Goal: Information Seeking & Learning: Learn about a topic

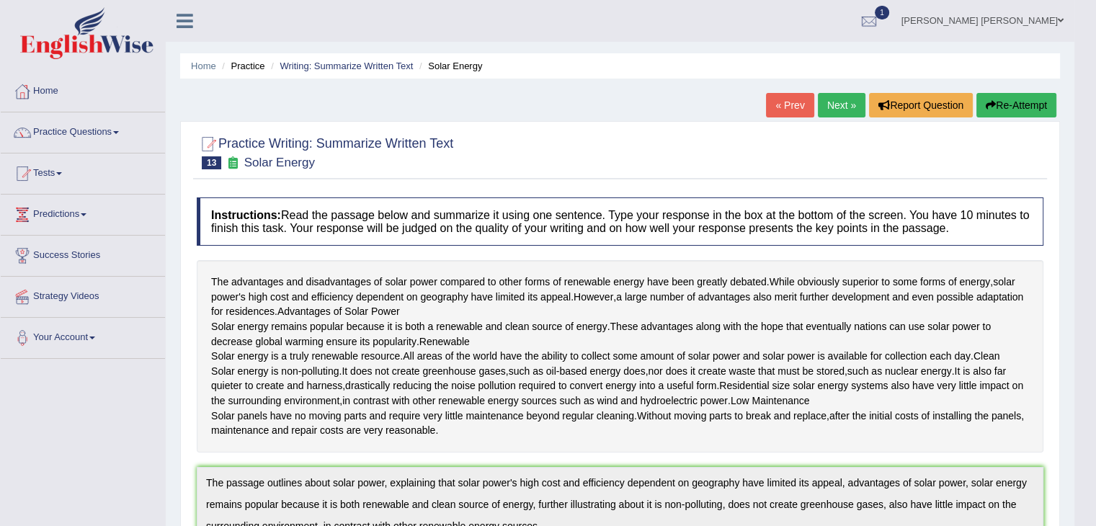
click at [41, 93] on link "Home" at bounding box center [83, 89] width 164 height 36
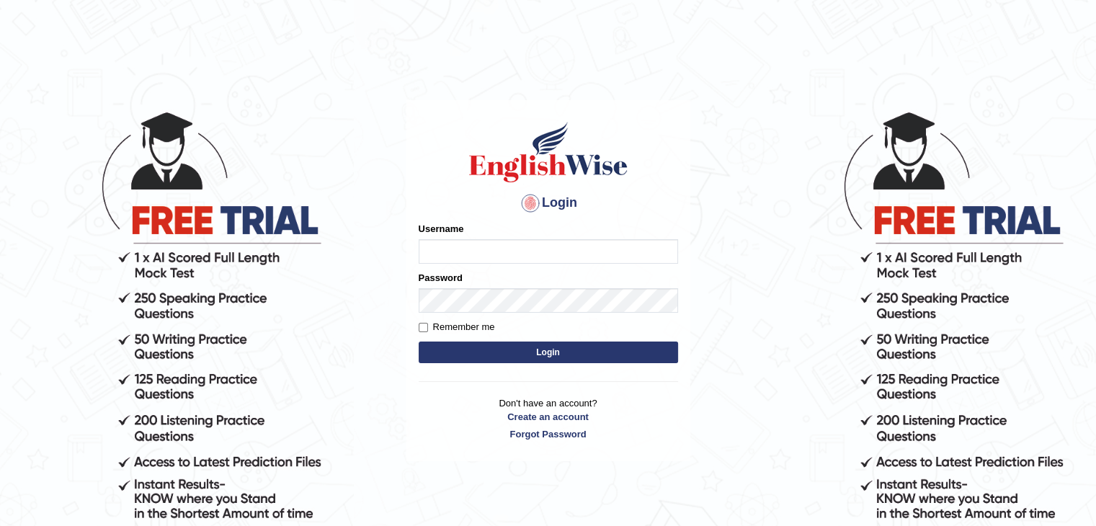
click at [467, 246] on input "Username" at bounding box center [547, 251] width 259 height 24
type input "nipenyogesh"
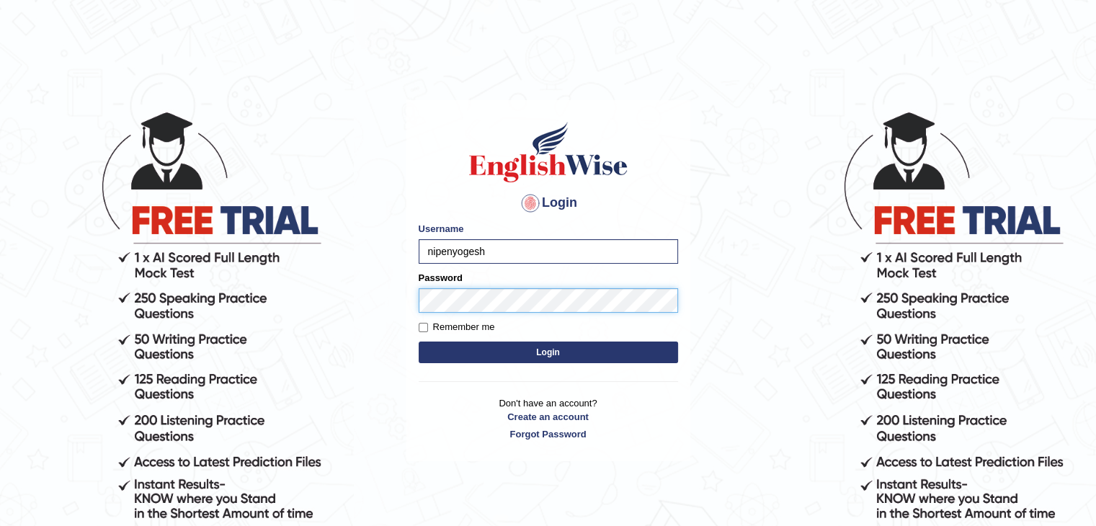
click at [418, 341] on button "Login" at bounding box center [547, 352] width 259 height 22
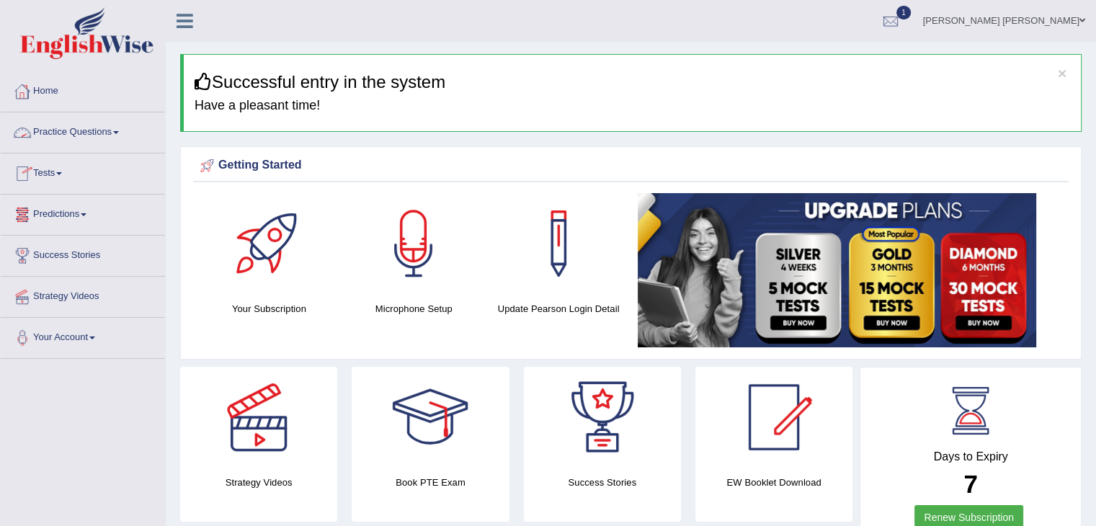
click at [68, 133] on link "Practice Questions" at bounding box center [83, 130] width 164 height 36
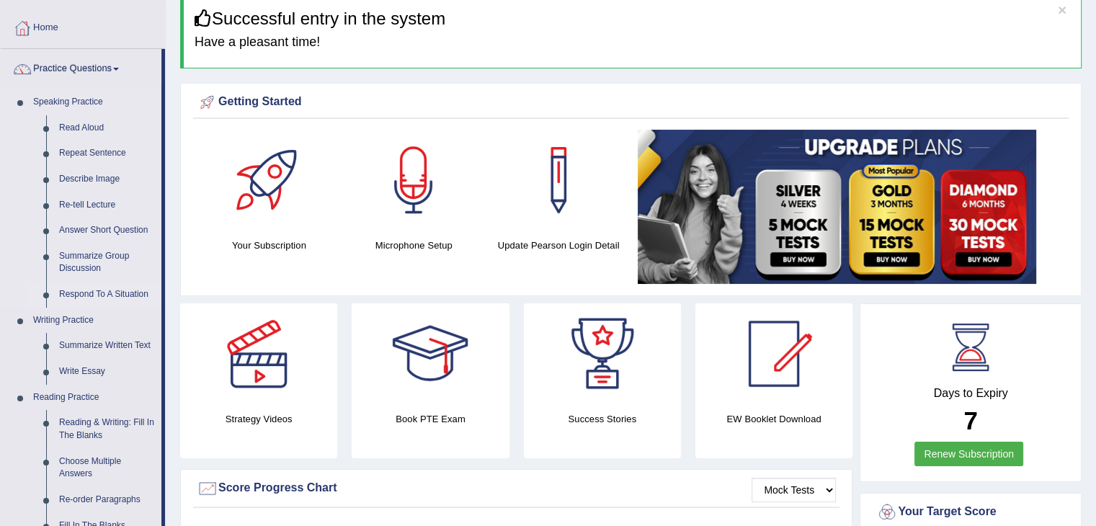
scroll to position [63, 0]
click at [88, 125] on link "Read Aloud" at bounding box center [107, 129] width 109 height 26
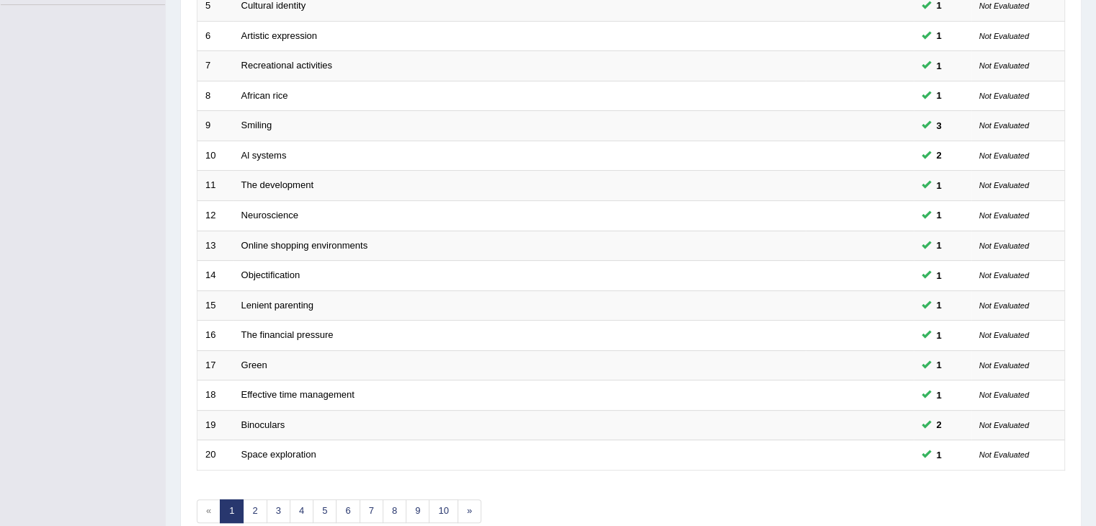
scroll to position [424, 0]
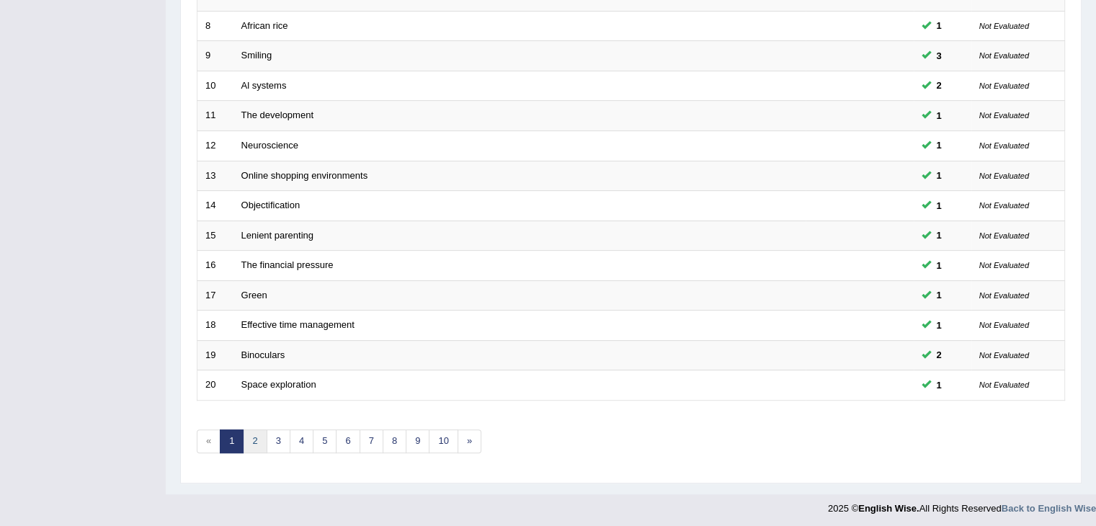
click at [260, 438] on link "2" at bounding box center [255, 441] width 24 height 24
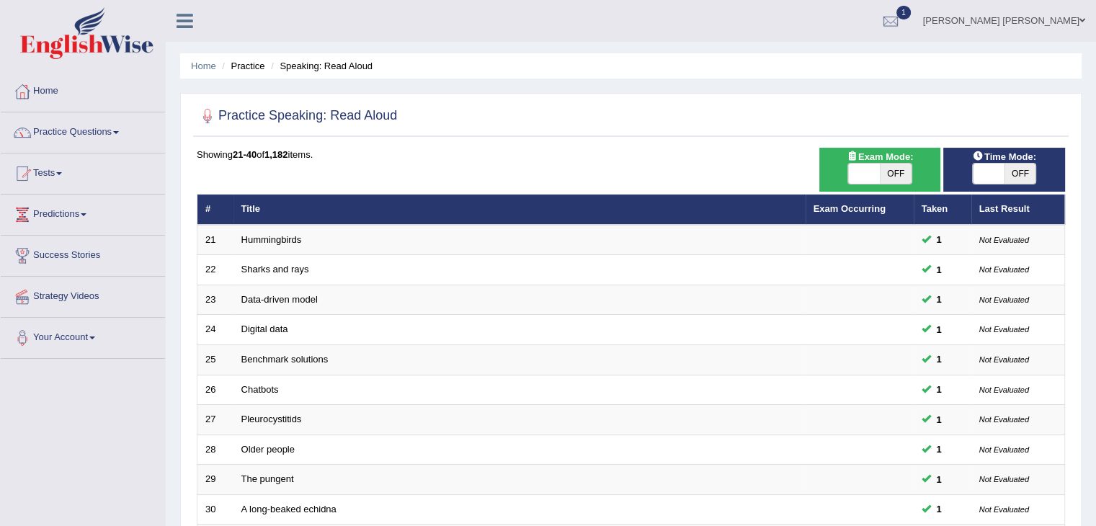
click at [882, 166] on span "OFF" at bounding box center [895, 174] width 32 height 20
checkbox input "true"
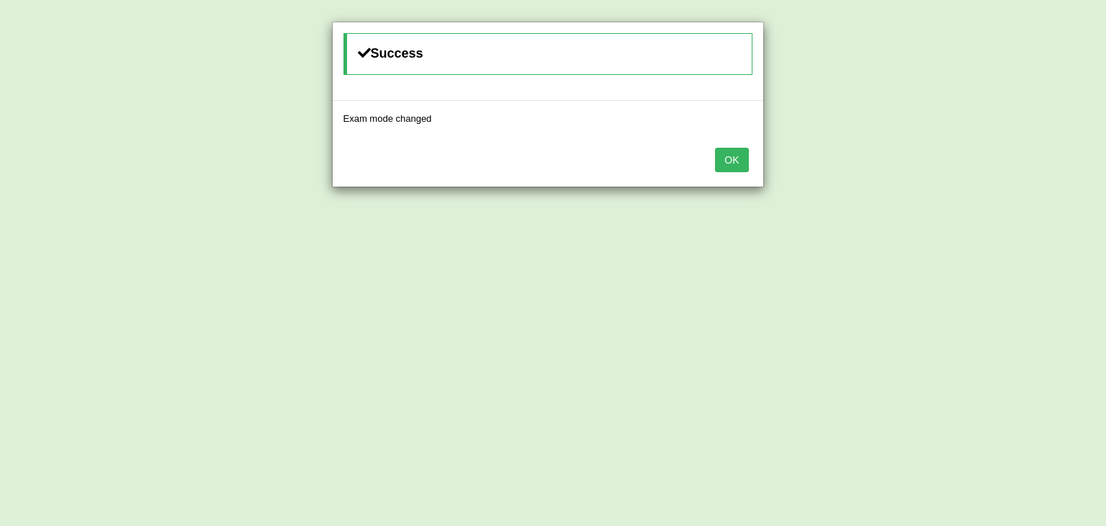
click at [738, 166] on button "OK" at bounding box center [731, 160] width 33 height 24
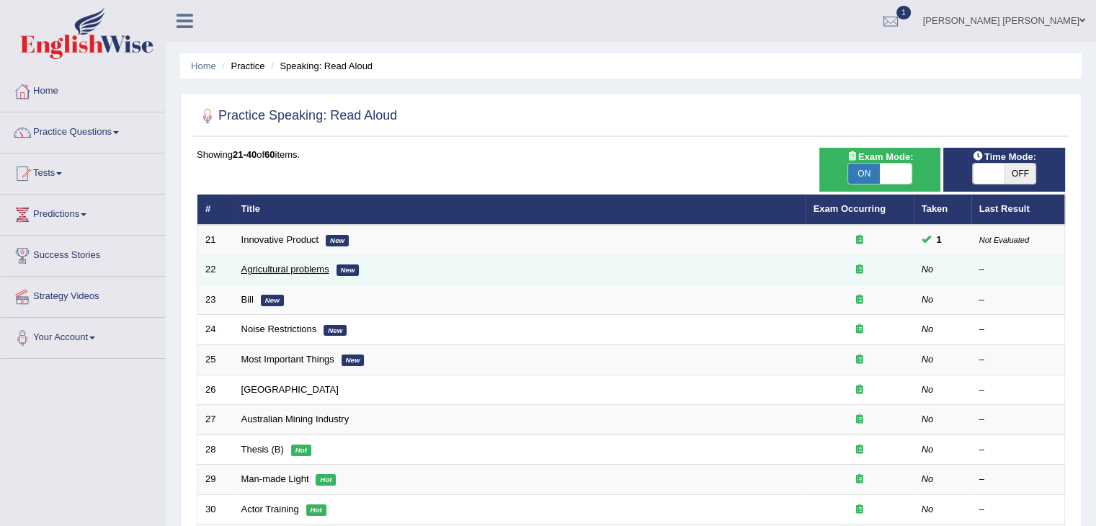
click at [287, 271] on link "Agricultural problems" at bounding box center [285, 269] width 88 height 11
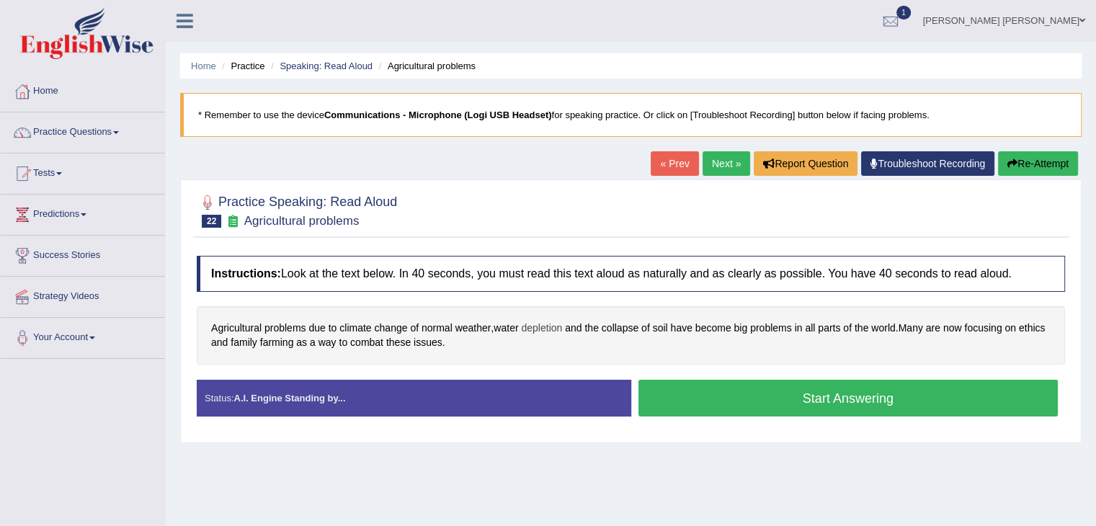
click at [540, 328] on span "depletion" at bounding box center [541, 328] width 41 height 15
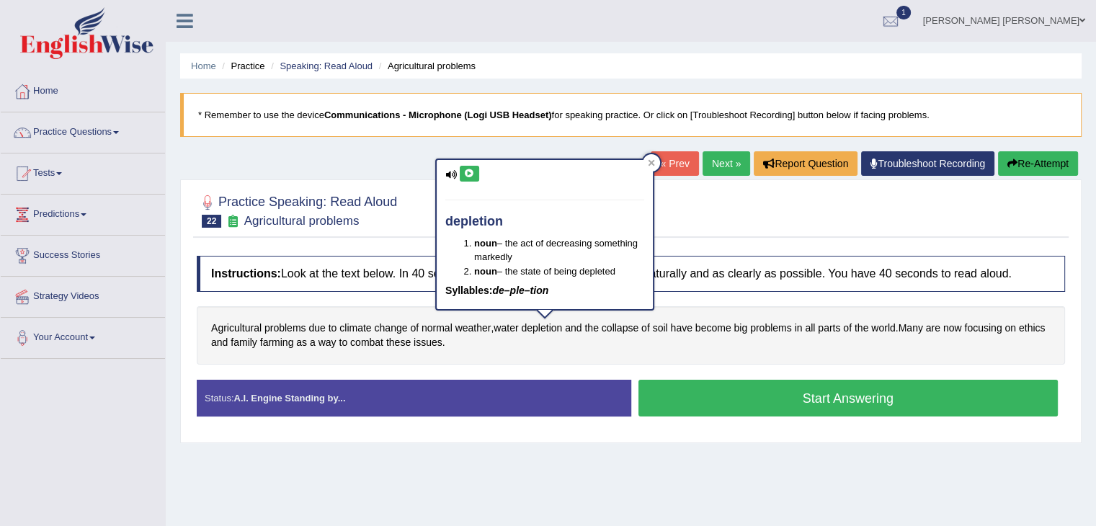
click at [454, 171] on icon at bounding box center [451, 174] width 12 height 9
click at [452, 171] on icon at bounding box center [451, 174] width 12 height 9
click at [462, 179] on button at bounding box center [469, 174] width 19 height 16
click at [479, 353] on div "Agricultural problems due to climate change of normal weather , water depletion…" at bounding box center [631, 335] width 868 height 58
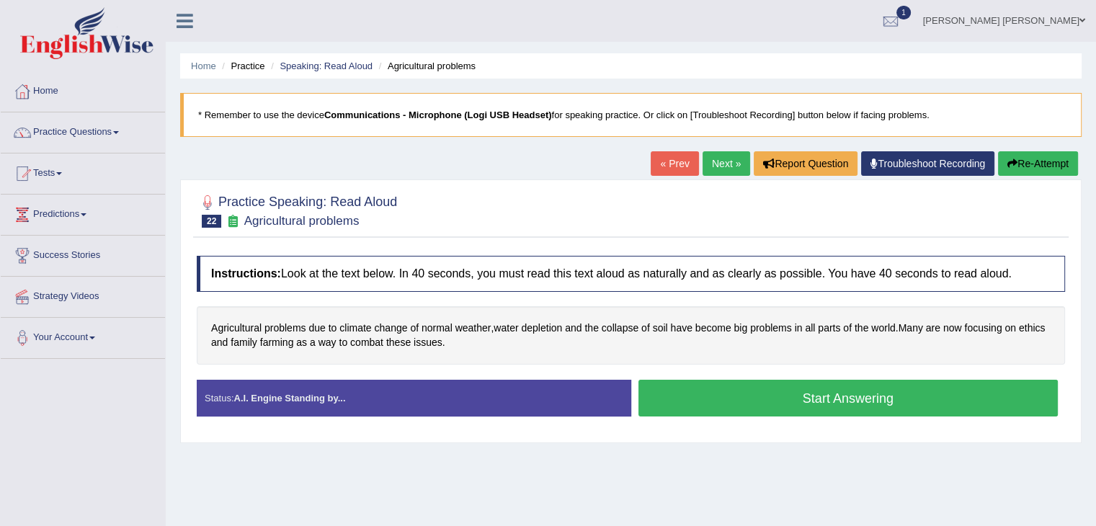
click at [715, 395] on button "Start Answering" at bounding box center [848, 398] width 420 height 37
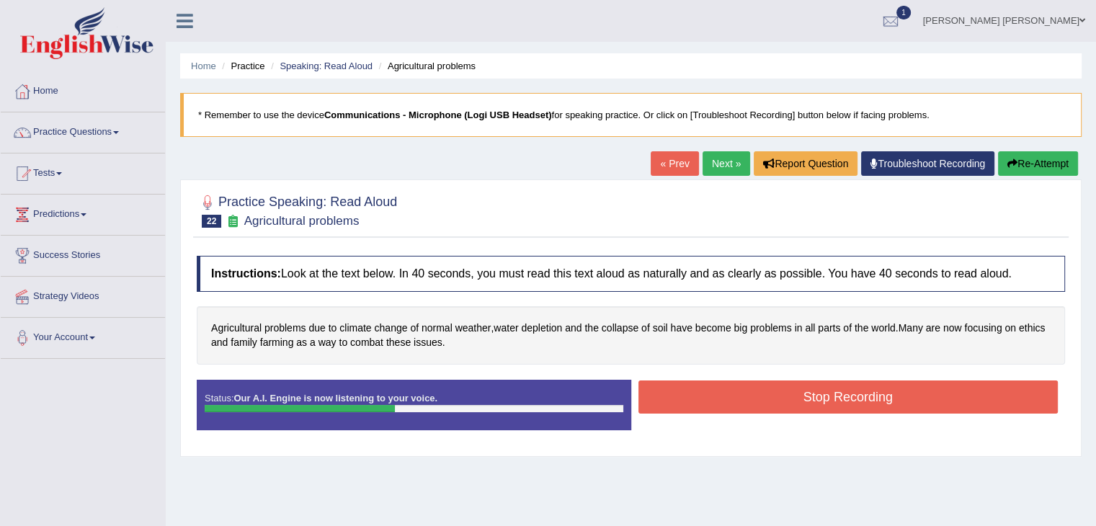
click at [715, 395] on button "Stop Recording" at bounding box center [848, 396] width 420 height 33
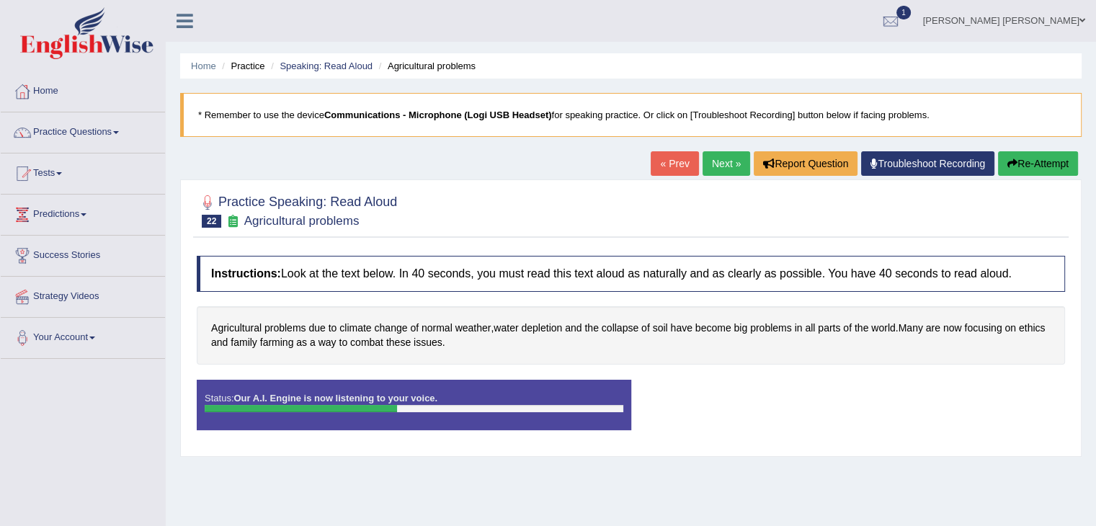
click at [715, 395] on div "Status: Our A.I. Engine is now listening to your voice. Start Answering Stop Re…" at bounding box center [631, 412] width 868 height 65
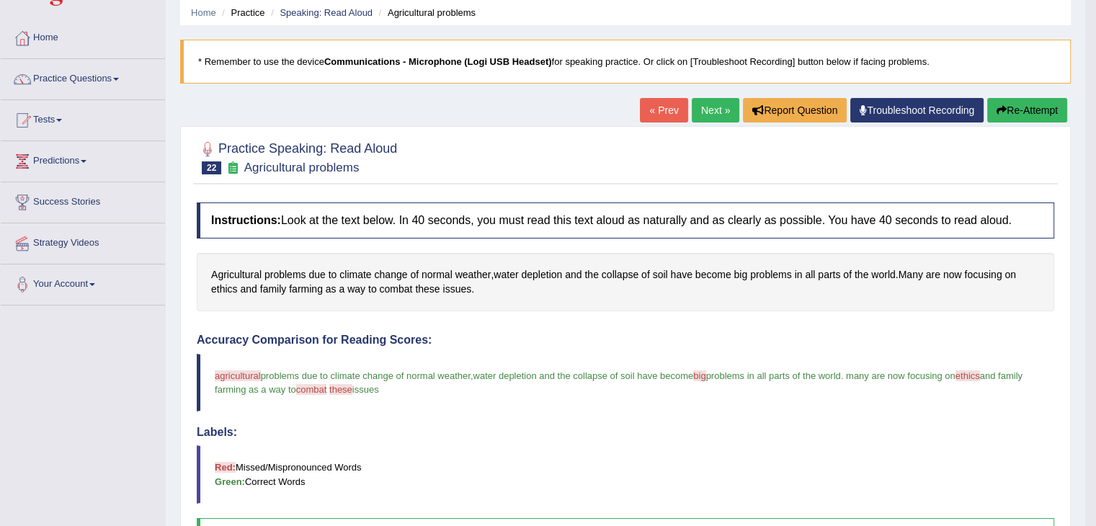
scroll to position [52, 0]
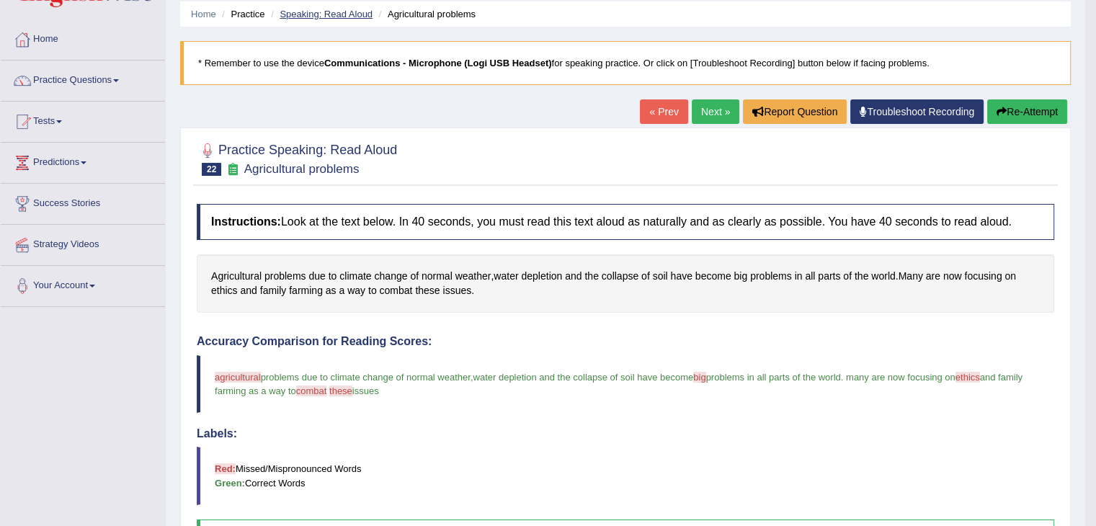
click at [300, 17] on link "Speaking: Read Aloud" at bounding box center [325, 14] width 93 height 11
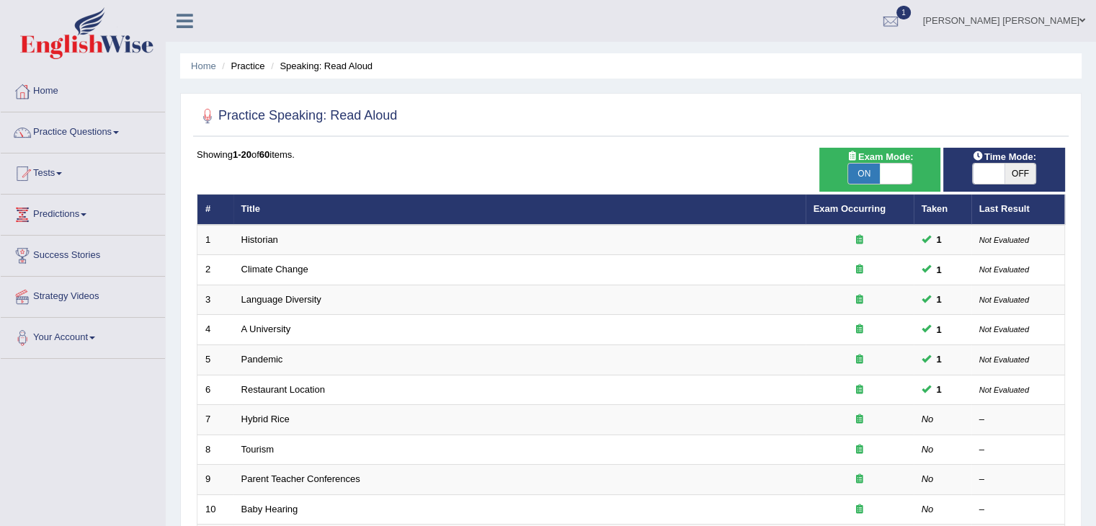
click at [1004, 168] on span "OFF" at bounding box center [1020, 174] width 32 height 20
checkbox input "true"
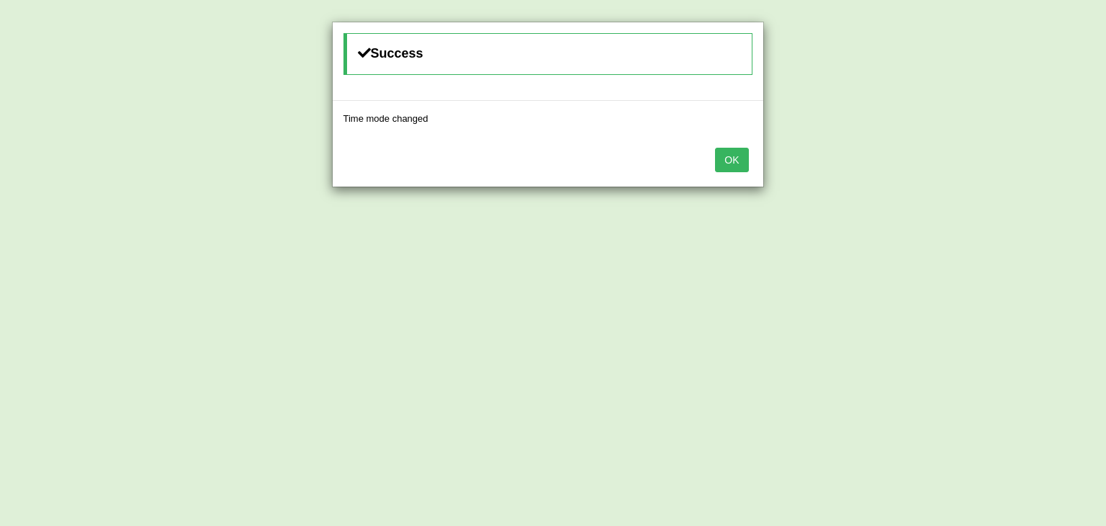
click at [734, 156] on button "OK" at bounding box center [731, 160] width 33 height 24
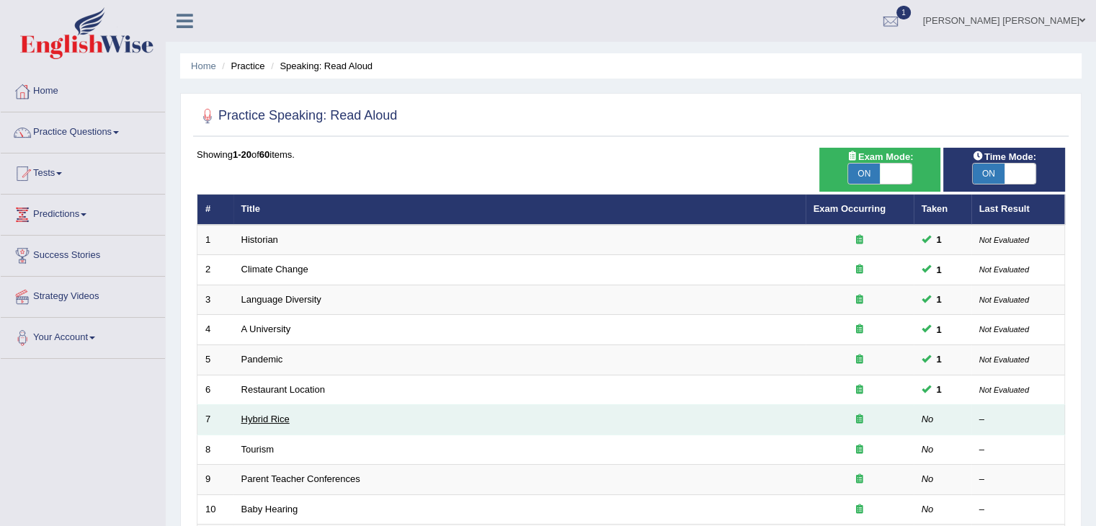
click at [261, 418] on link "Hybrid Rice" at bounding box center [265, 418] width 48 height 11
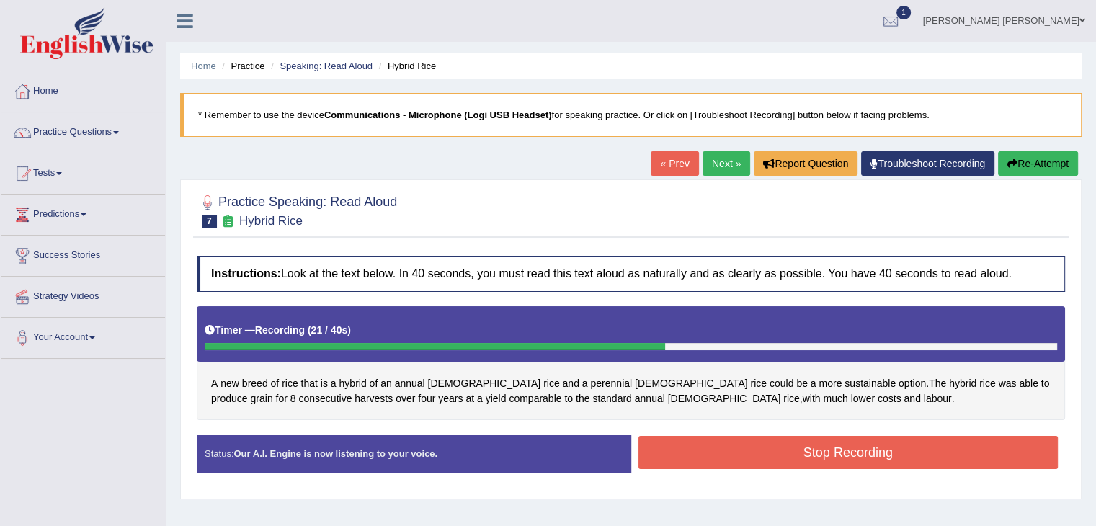
click at [825, 457] on button "Stop Recording" at bounding box center [848, 452] width 420 height 33
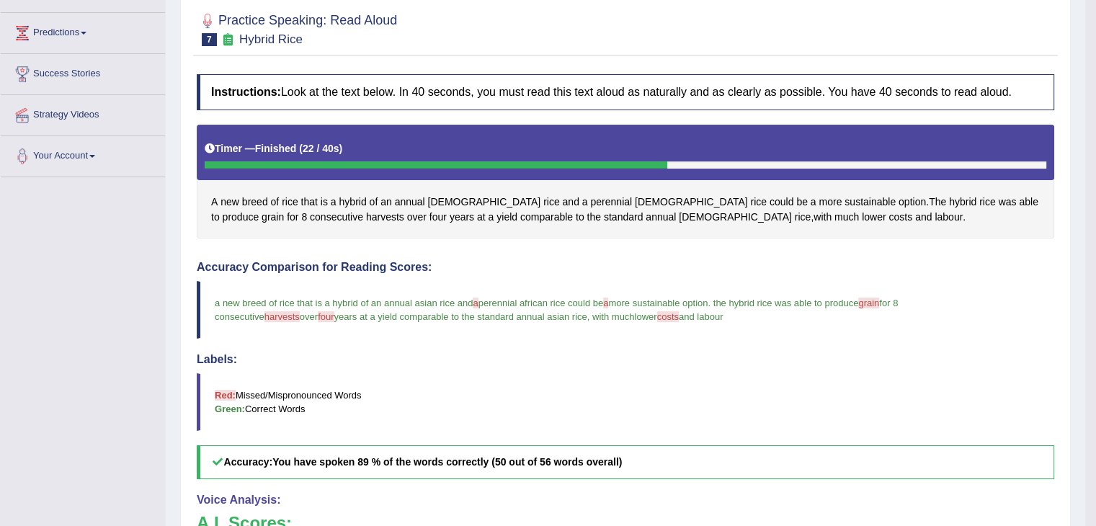
scroll to position [176, 0]
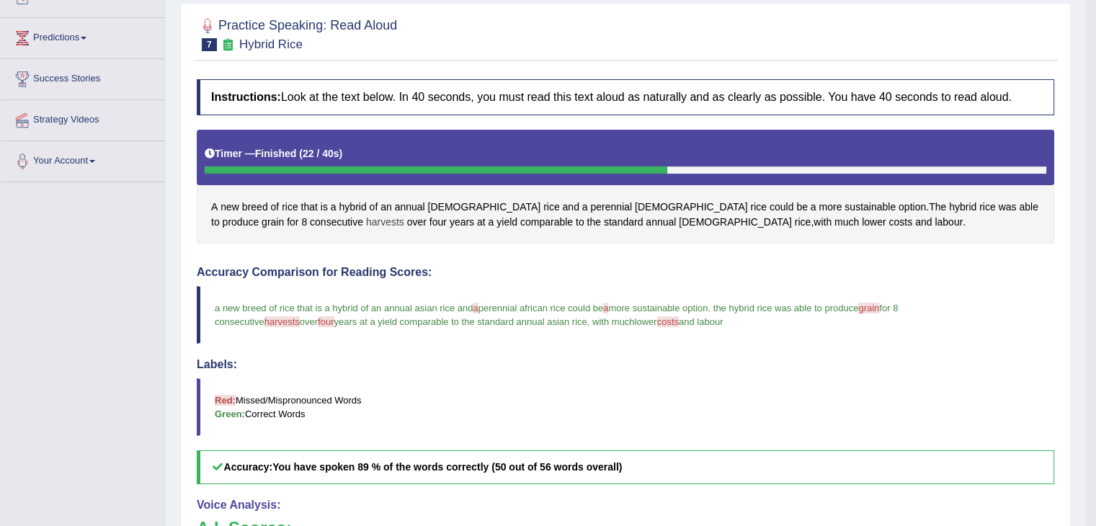
click at [366, 225] on span "harvests" at bounding box center [385, 222] width 38 height 15
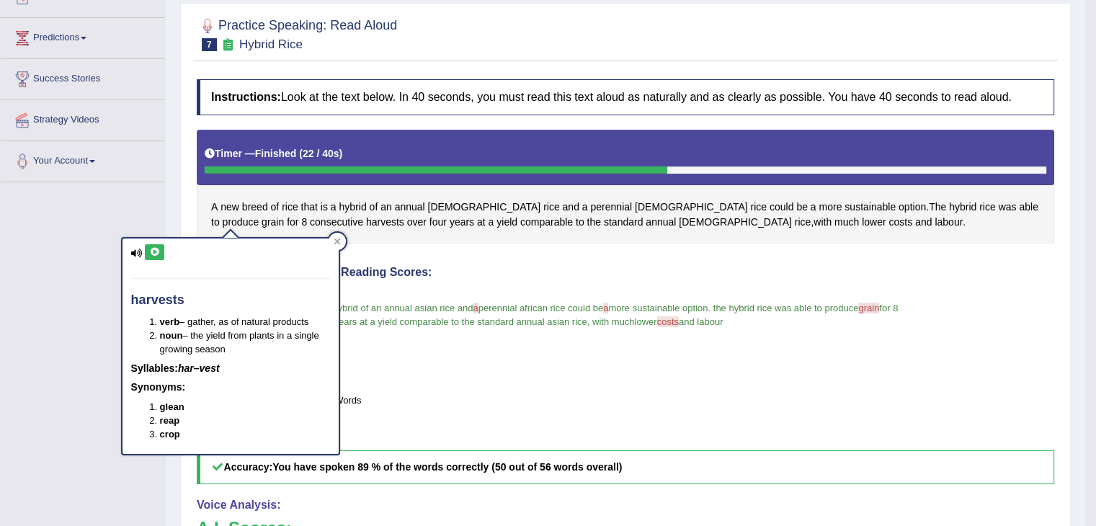
click at [158, 253] on icon at bounding box center [154, 252] width 11 height 9
click at [156, 251] on icon at bounding box center [154, 252] width 11 height 9
click at [334, 243] on icon at bounding box center [337, 241] width 7 height 7
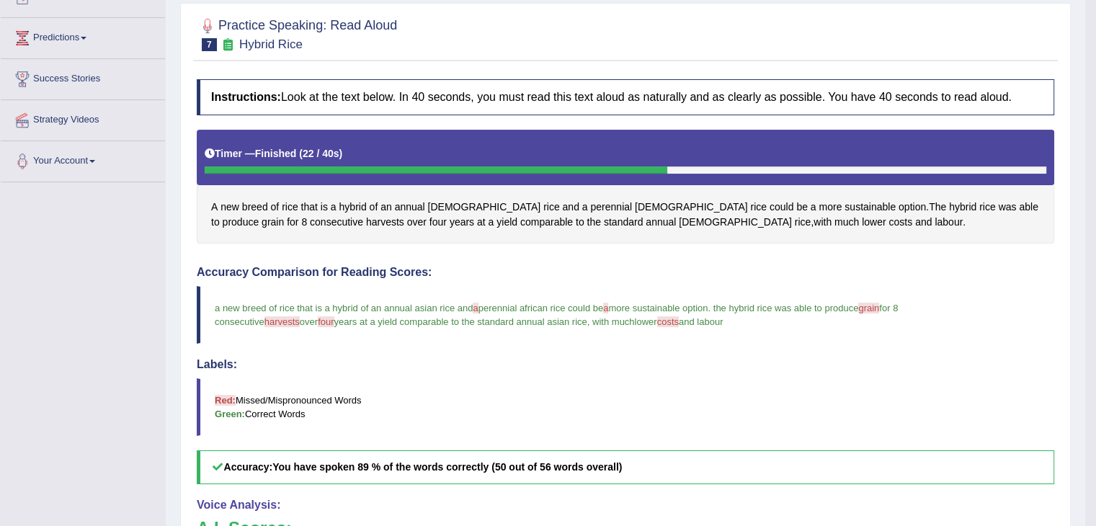
scroll to position [0, 0]
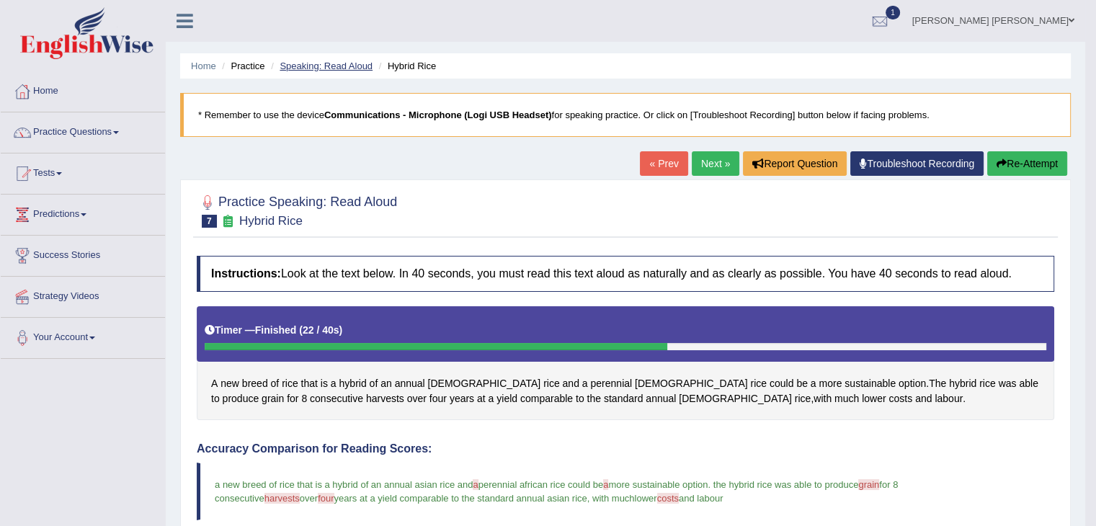
click at [341, 67] on link "Speaking: Read Aloud" at bounding box center [325, 66] width 93 height 11
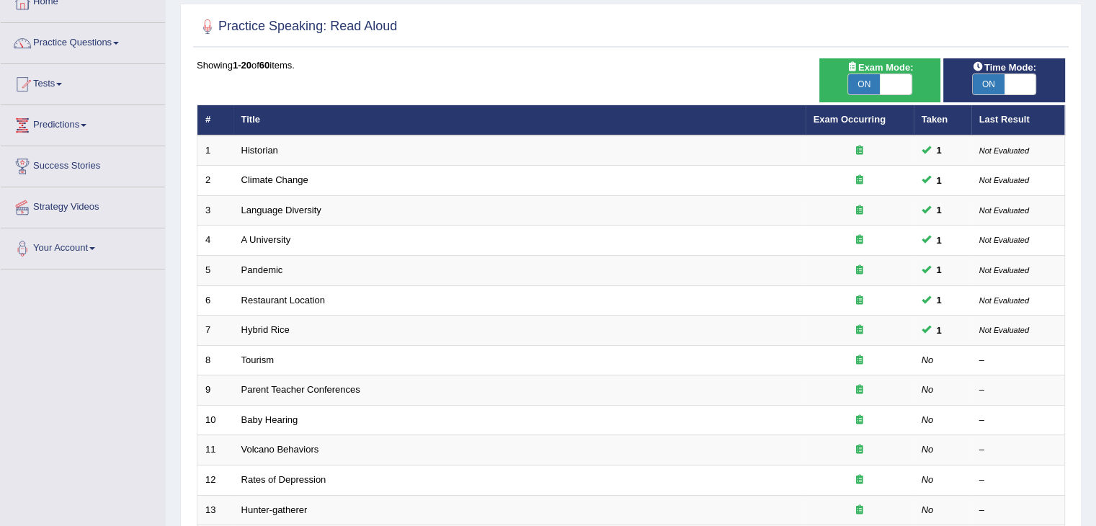
scroll to position [89, 0]
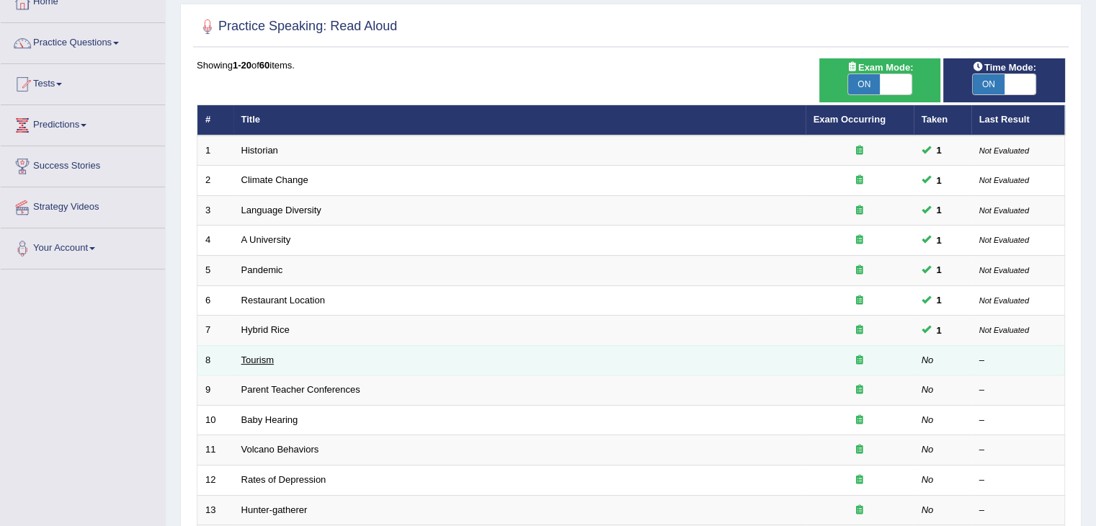
click at [251, 357] on link "Tourism" at bounding box center [257, 359] width 33 height 11
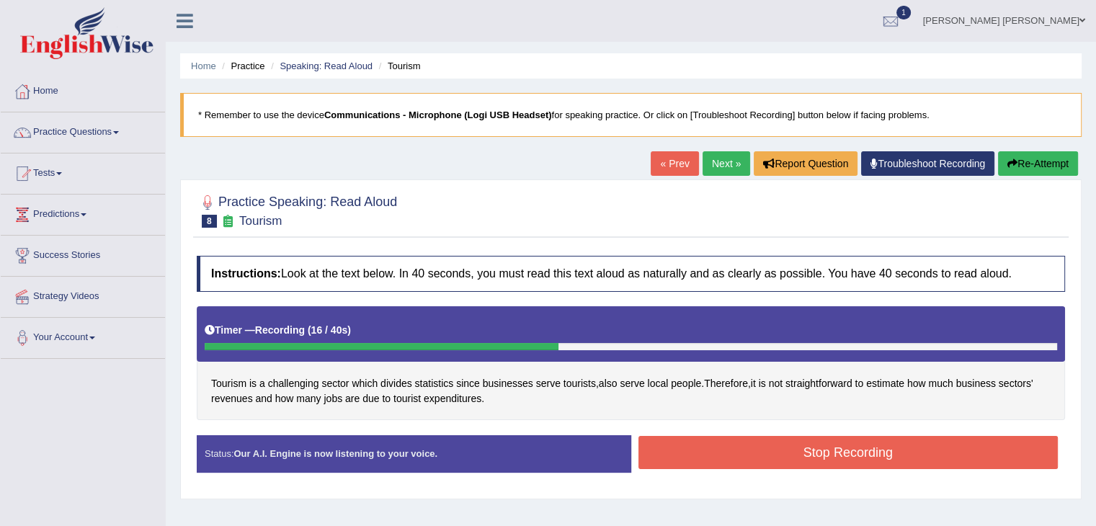
click at [702, 464] on button "Stop Recording" at bounding box center [848, 452] width 420 height 33
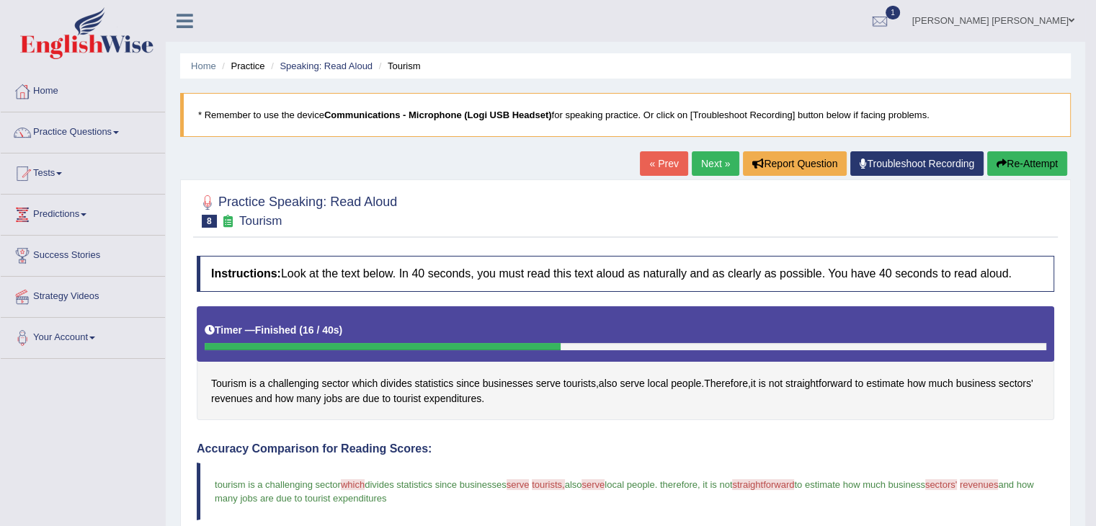
click at [706, 162] on link "Next »" at bounding box center [715, 163] width 48 height 24
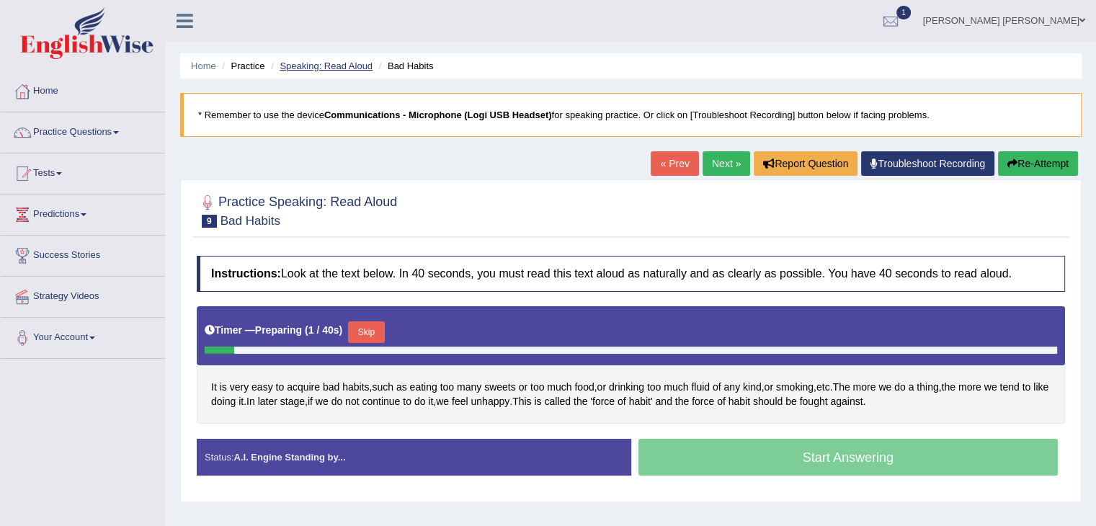
click at [311, 62] on link "Speaking: Read Aloud" at bounding box center [325, 66] width 93 height 11
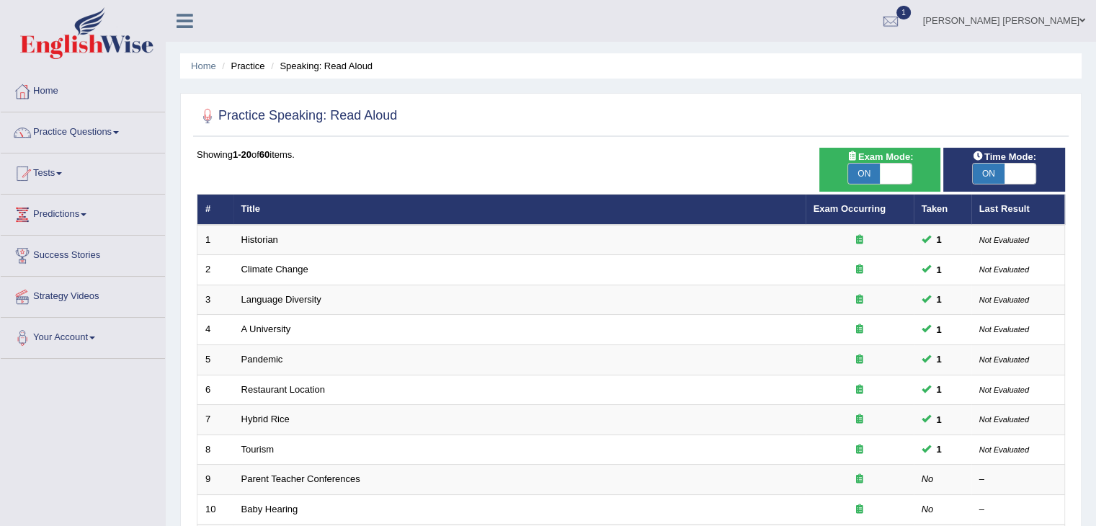
click at [863, 176] on span "ON" at bounding box center [864, 174] width 32 height 20
checkbox input "false"
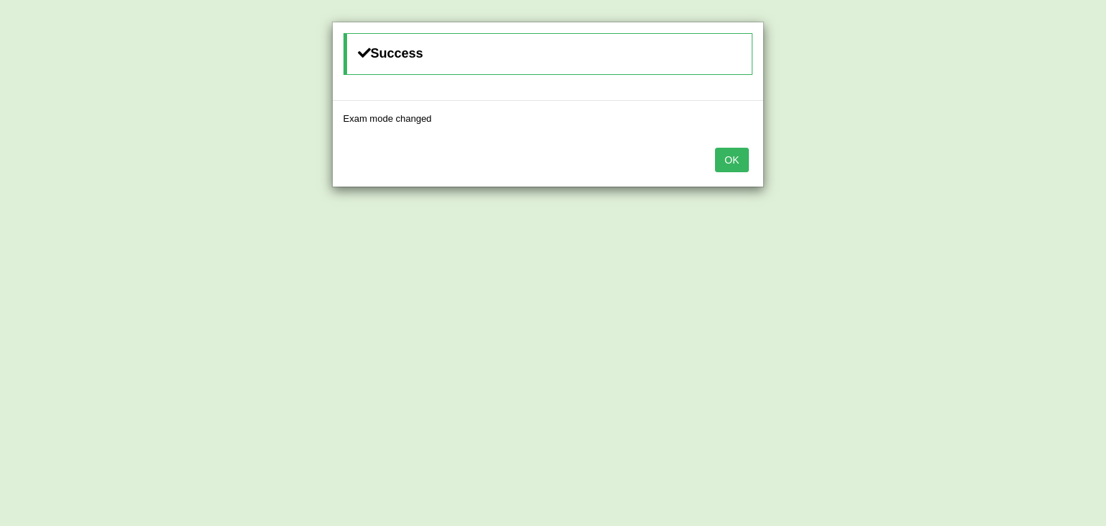
click at [723, 159] on button "OK" at bounding box center [731, 160] width 33 height 24
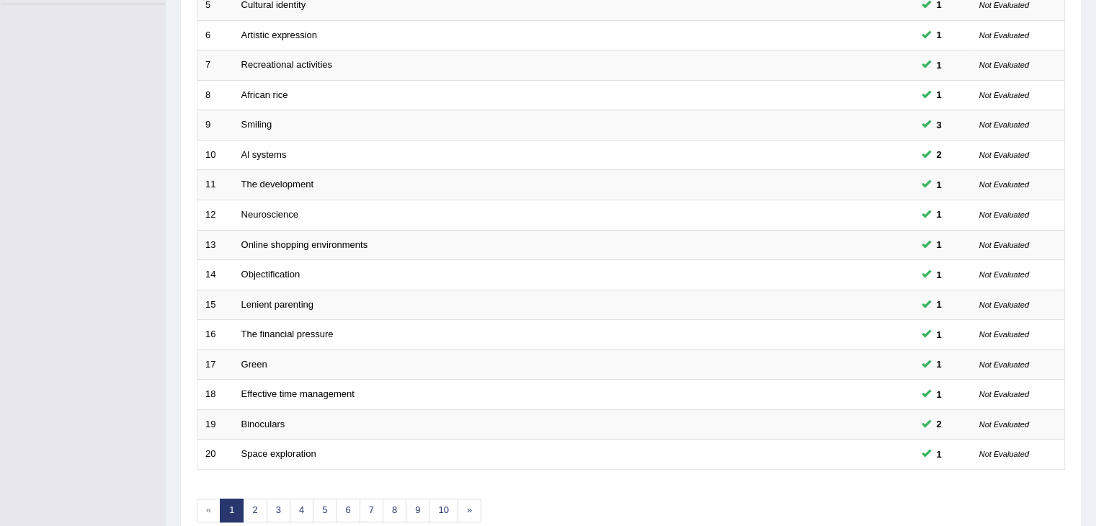
scroll to position [424, 0]
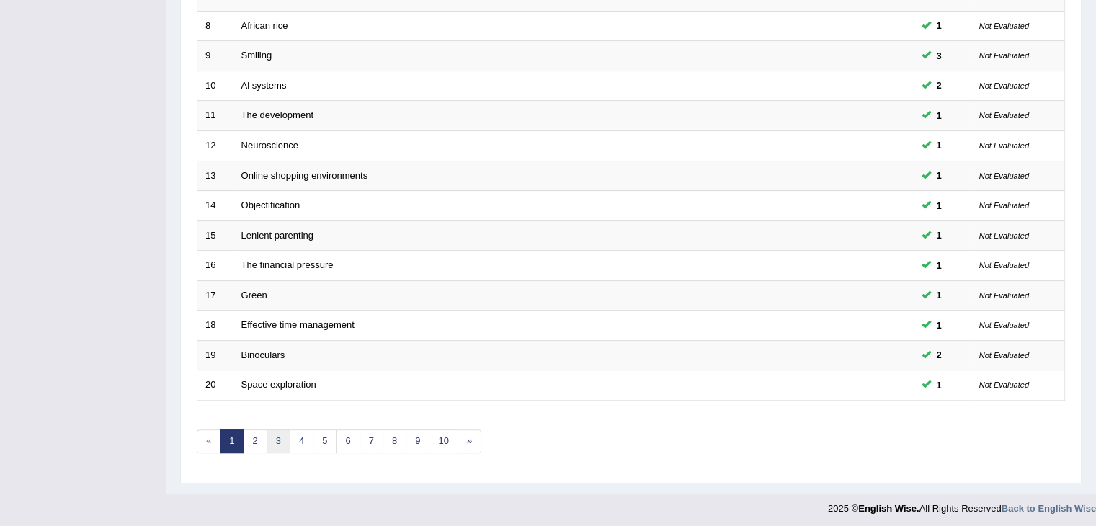
click at [269, 437] on link "3" at bounding box center [279, 441] width 24 height 24
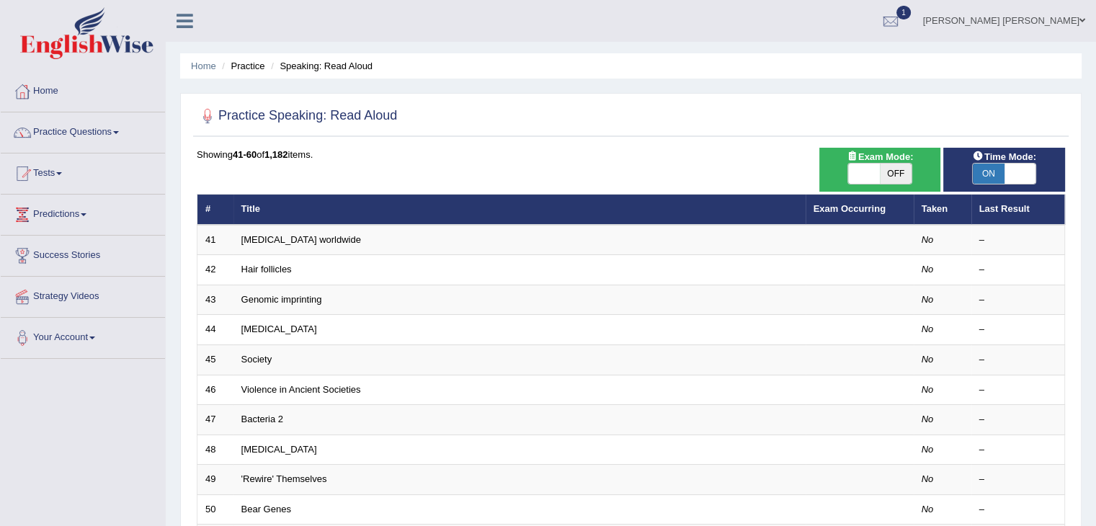
click at [879, 173] on span "OFF" at bounding box center [895, 174] width 32 height 20
checkbox input "true"
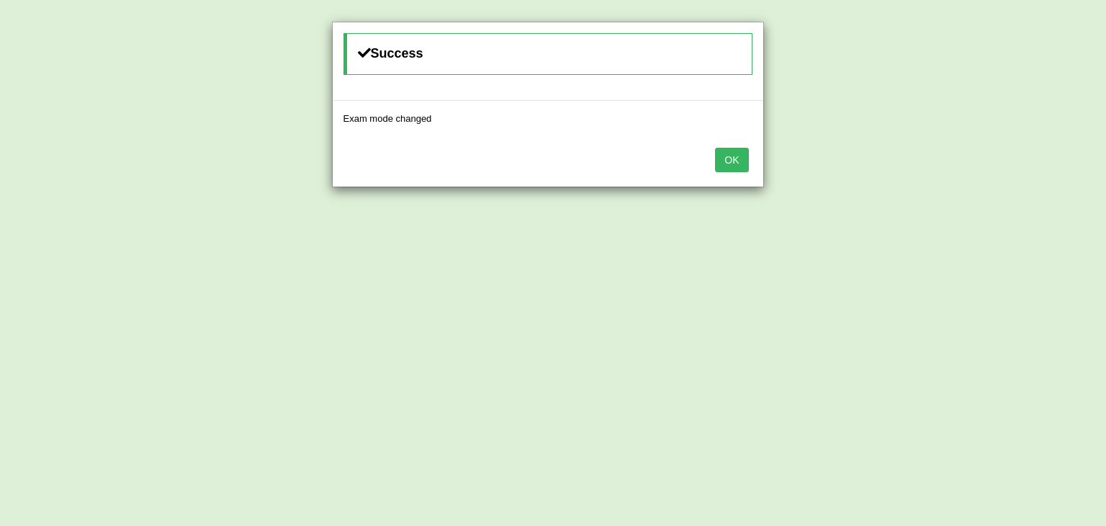
click at [735, 166] on button "OK" at bounding box center [731, 160] width 33 height 24
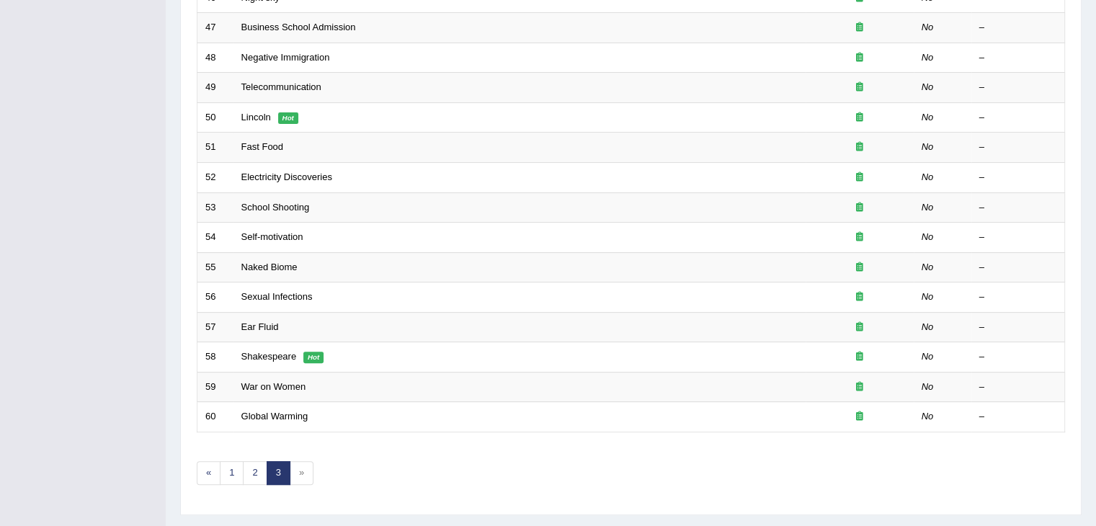
scroll to position [424, 0]
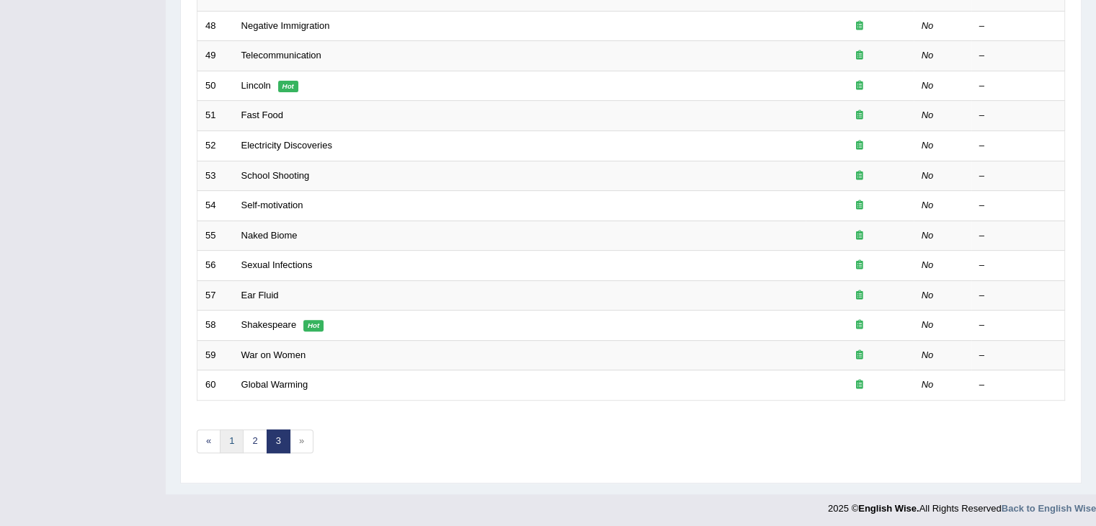
click at [233, 438] on link "1" at bounding box center [232, 441] width 24 height 24
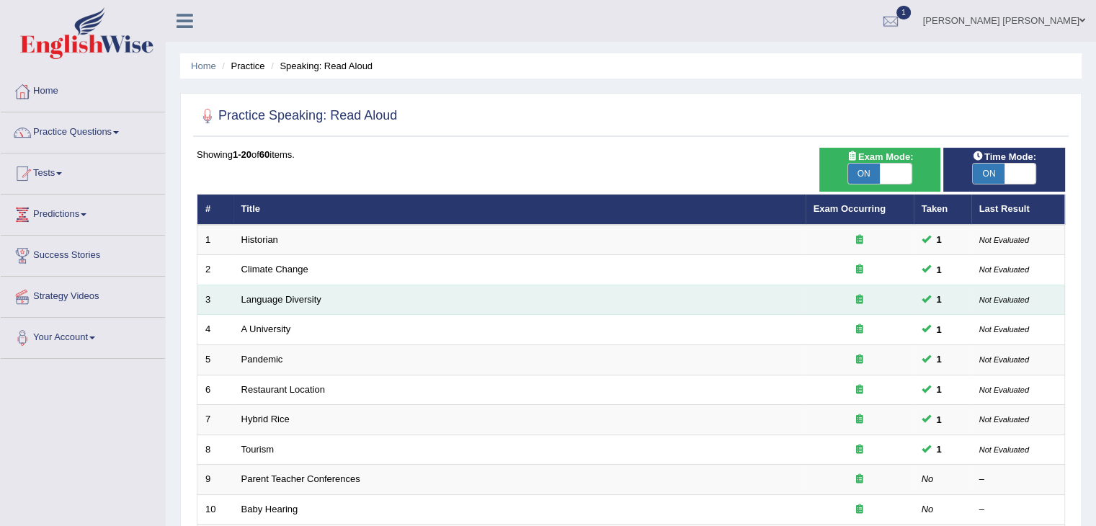
click at [546, 285] on td "Language Diversity" at bounding box center [519, 300] width 572 height 30
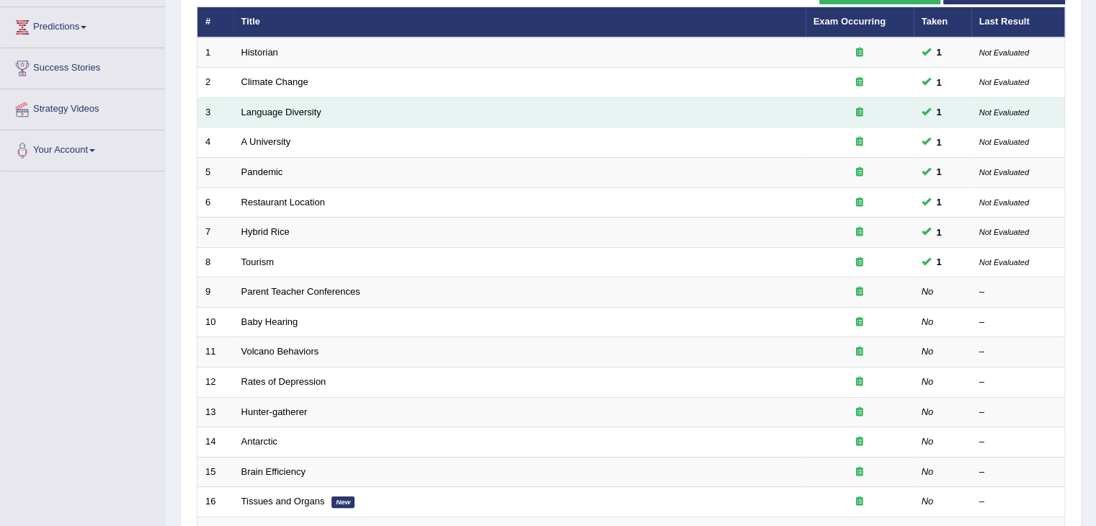
scroll to position [190, 0]
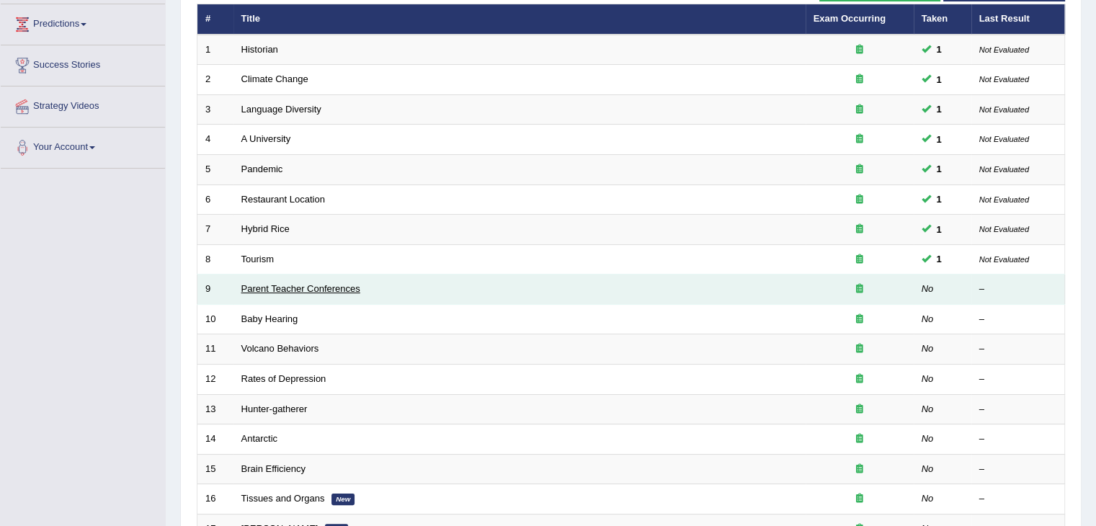
click at [292, 286] on link "Parent Teacher Conferences" at bounding box center [300, 288] width 119 height 11
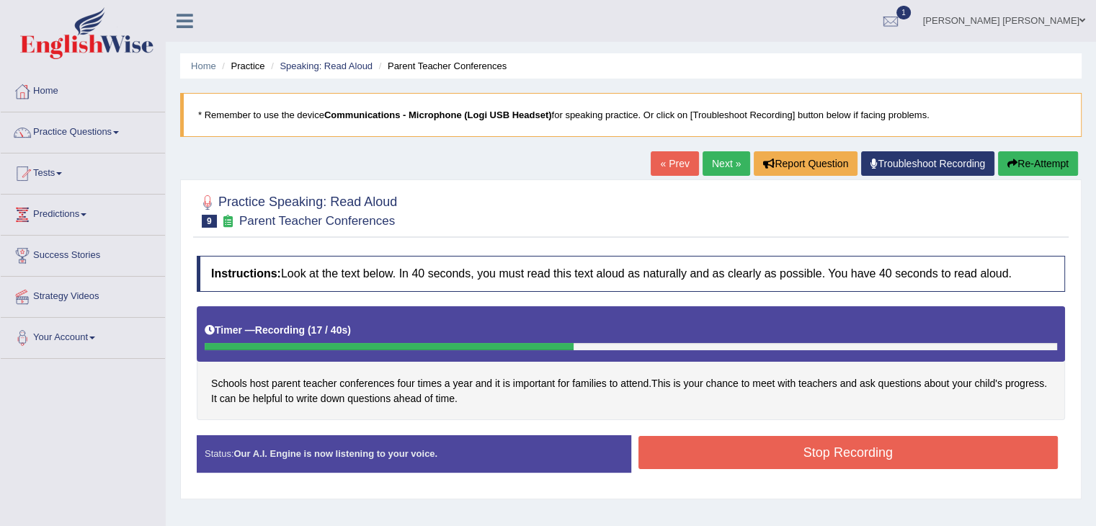
click at [670, 444] on button "Stop Recording" at bounding box center [848, 452] width 420 height 33
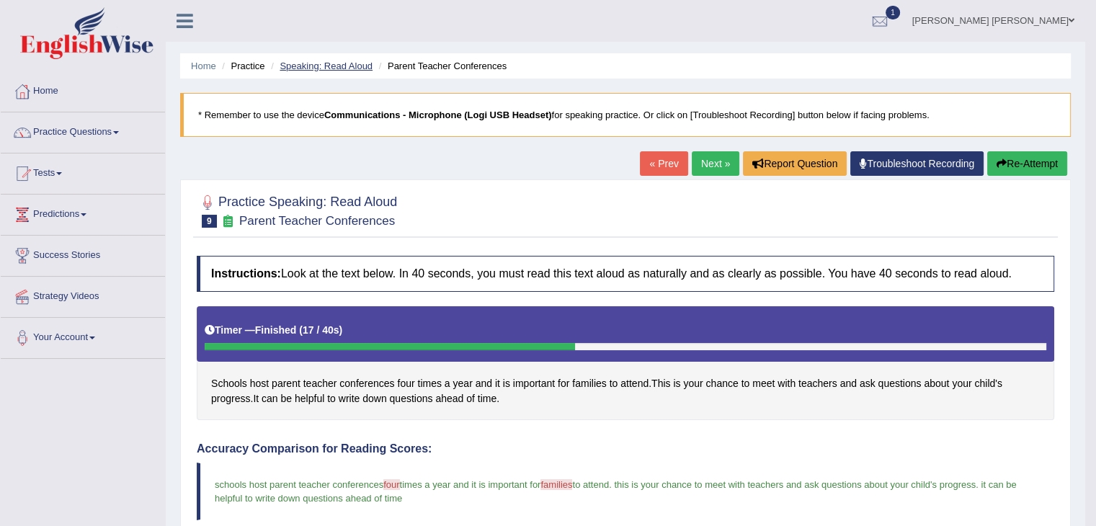
click at [320, 64] on link "Speaking: Read Aloud" at bounding box center [325, 66] width 93 height 11
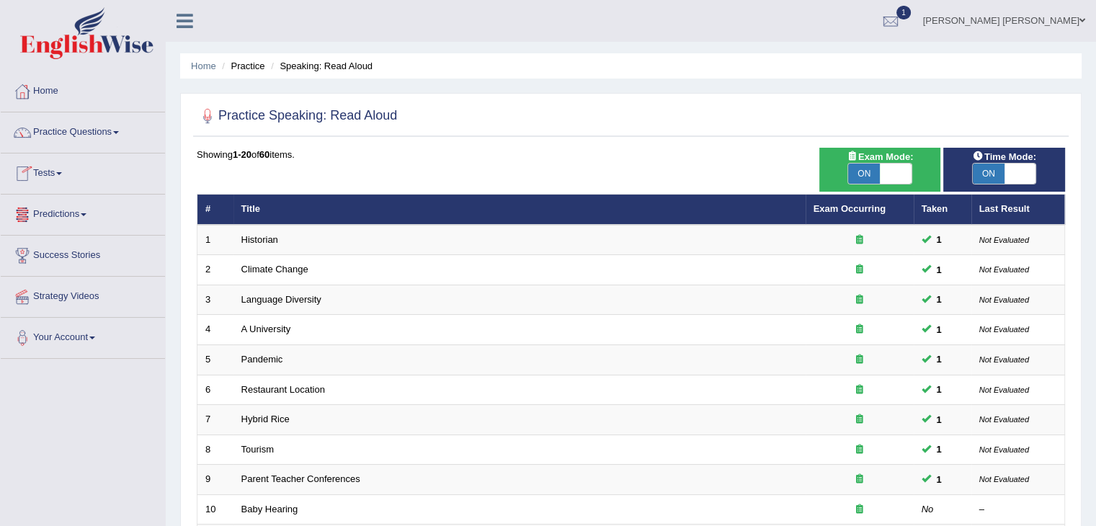
click at [57, 173] on link "Tests" at bounding box center [83, 171] width 164 height 36
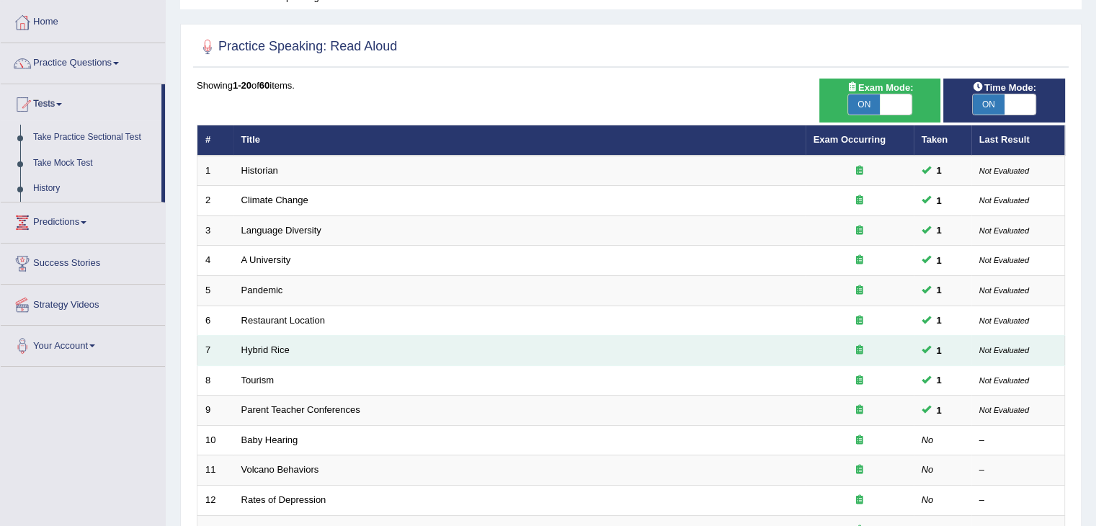
scroll to position [109, 0]
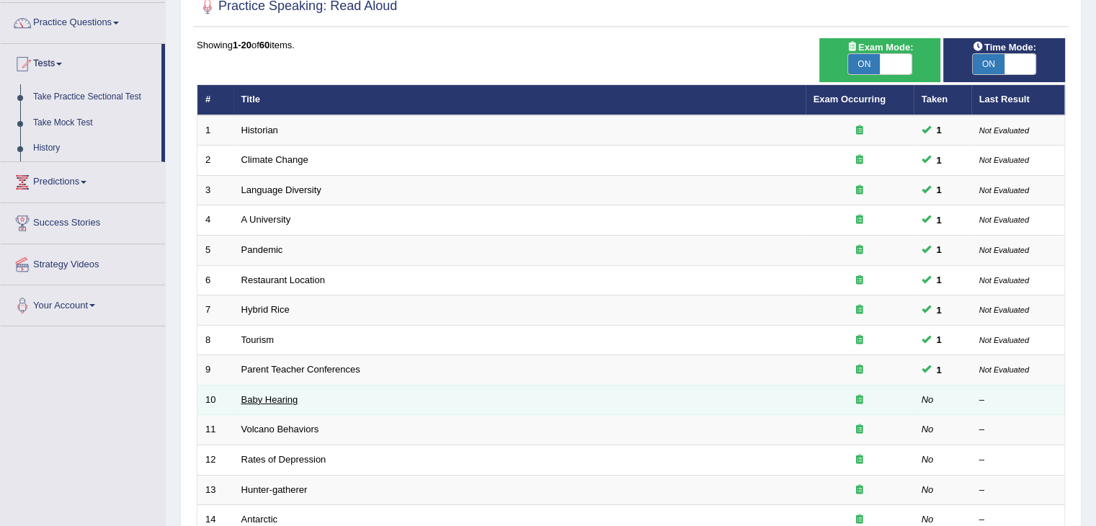
click at [257, 396] on link "Baby Hearing" at bounding box center [269, 399] width 57 height 11
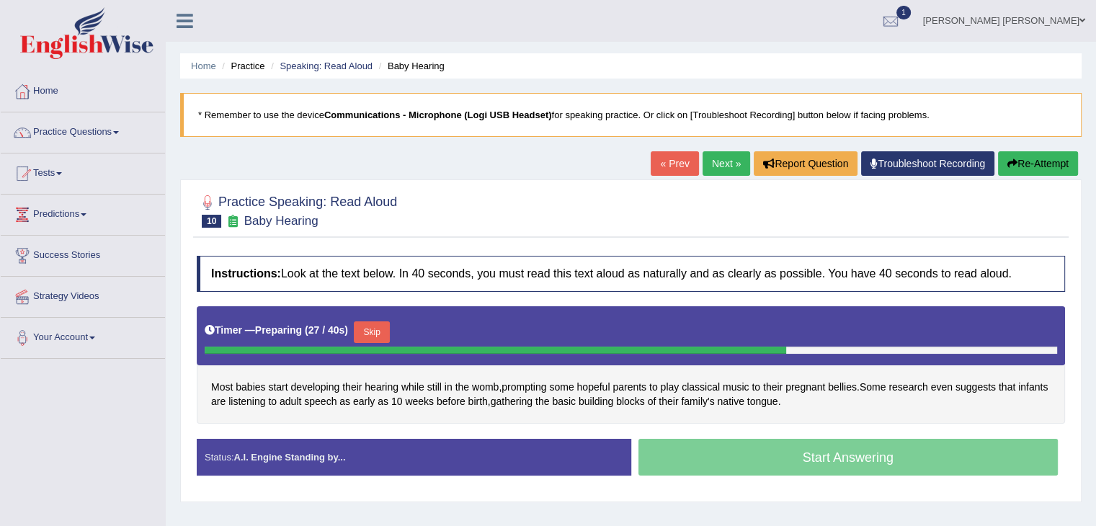
click at [371, 327] on button "Skip" at bounding box center [372, 332] width 36 height 22
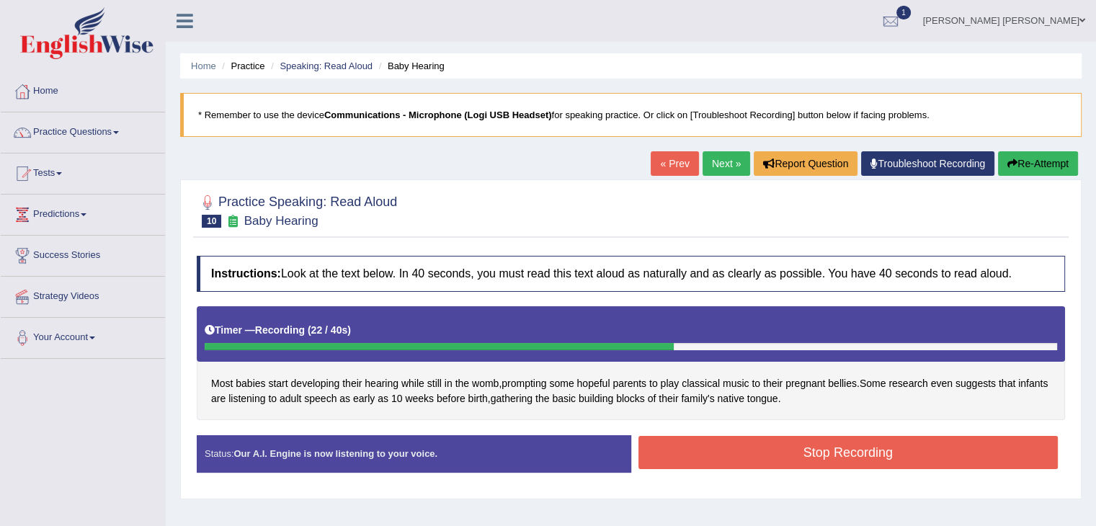
click at [684, 449] on button "Stop Recording" at bounding box center [848, 452] width 420 height 33
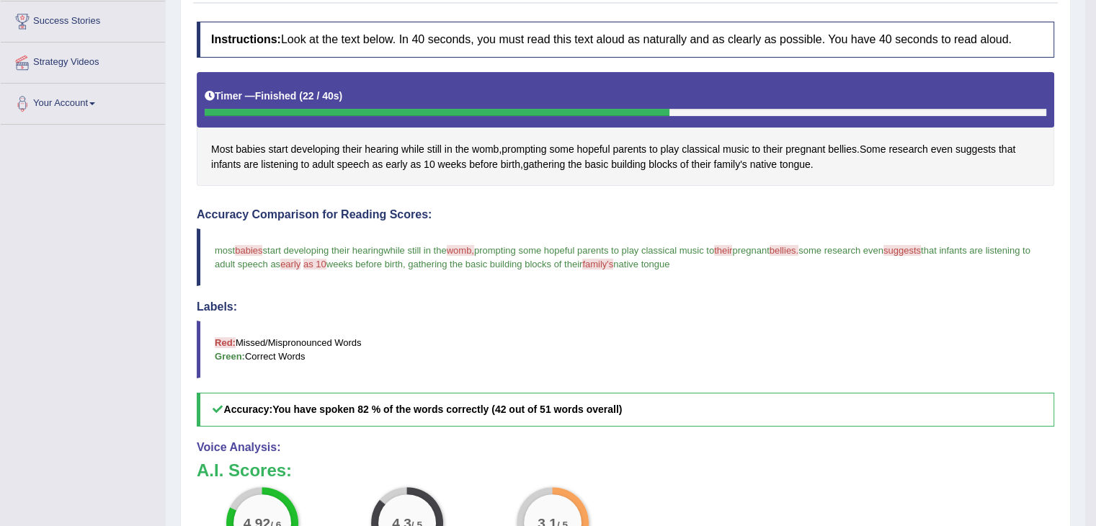
scroll to position [223, 0]
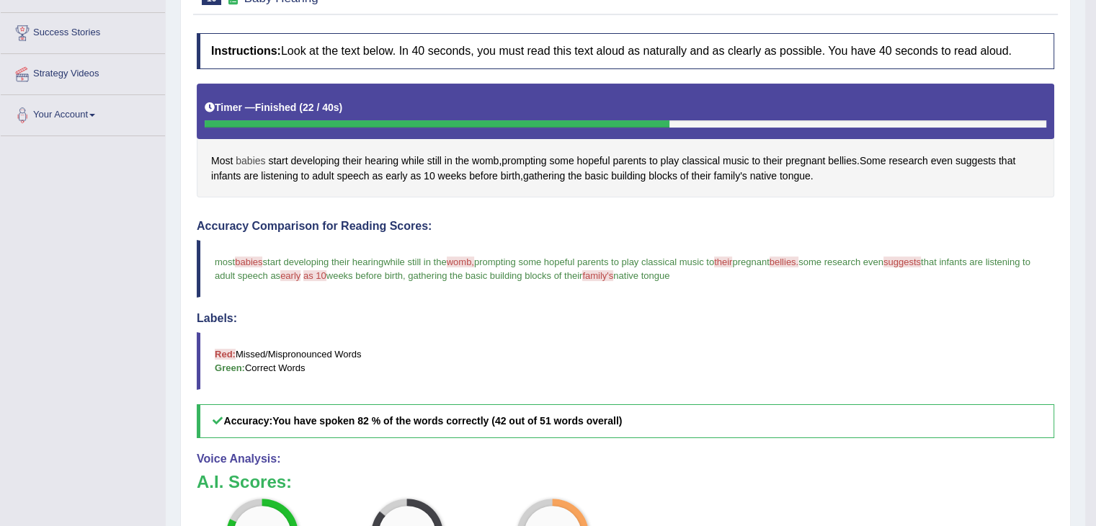
click at [252, 161] on span "babies" at bounding box center [251, 160] width 30 height 15
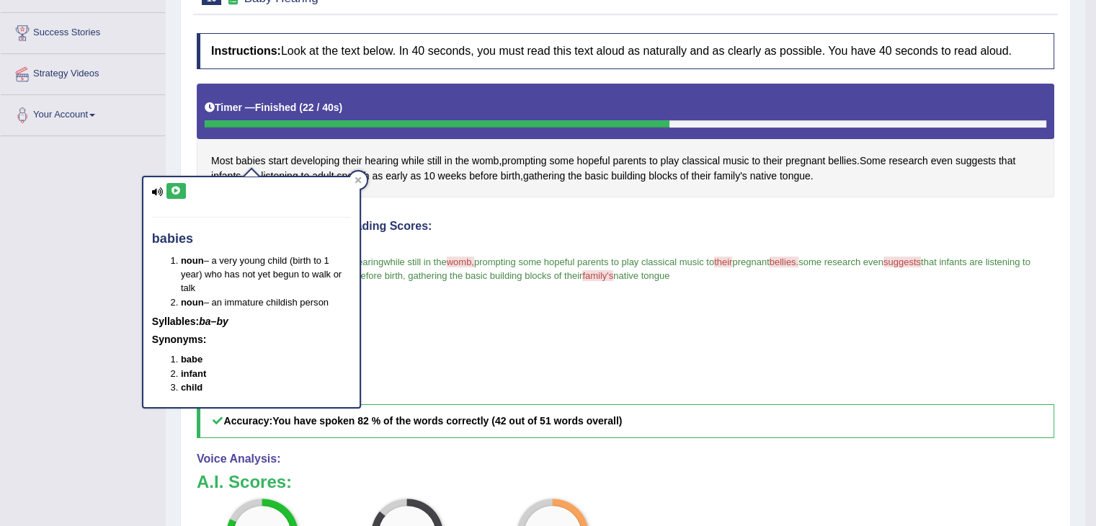
click at [173, 193] on icon at bounding box center [176, 191] width 11 height 9
click at [358, 182] on icon at bounding box center [357, 179] width 7 height 7
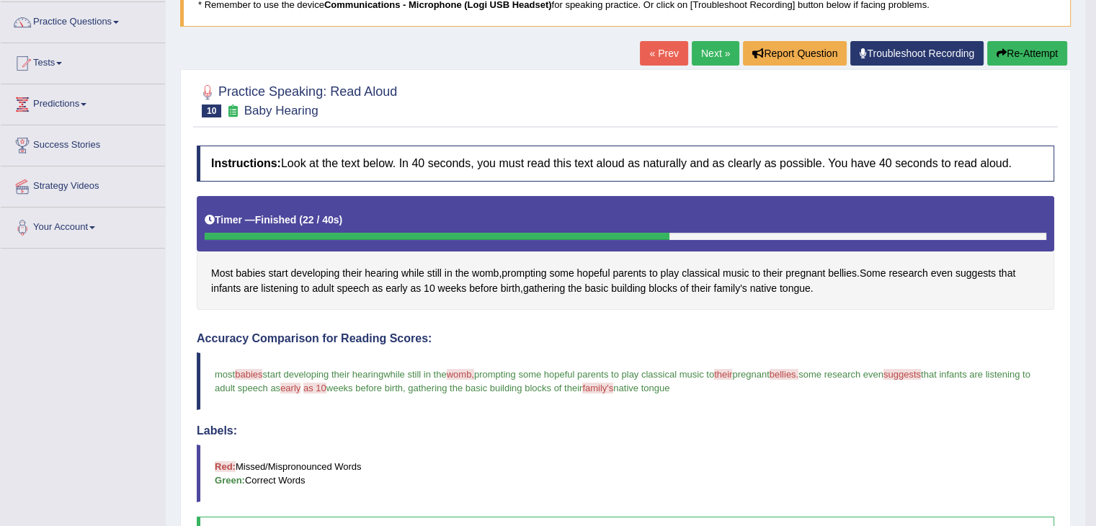
scroll to position [109, 0]
click at [714, 55] on link "Next »" at bounding box center [715, 54] width 48 height 24
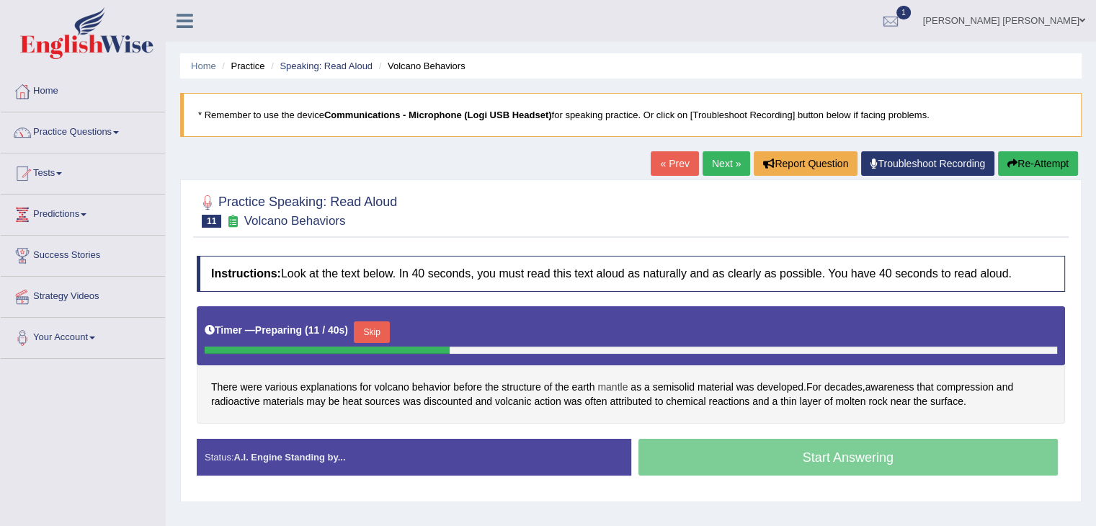
click at [619, 388] on span "mantle" at bounding box center [612, 387] width 30 height 15
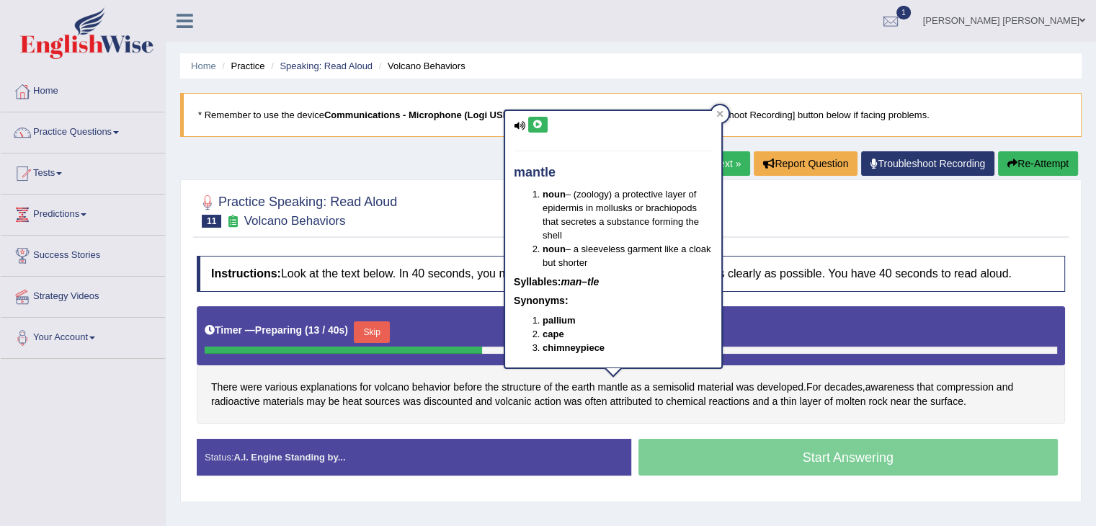
click at [537, 127] on icon at bounding box center [537, 124] width 11 height 9
click at [791, 295] on div "Instructions: Look at the text below. In 40 seconds, you must read this text al…" at bounding box center [630, 372] width 875 height 246
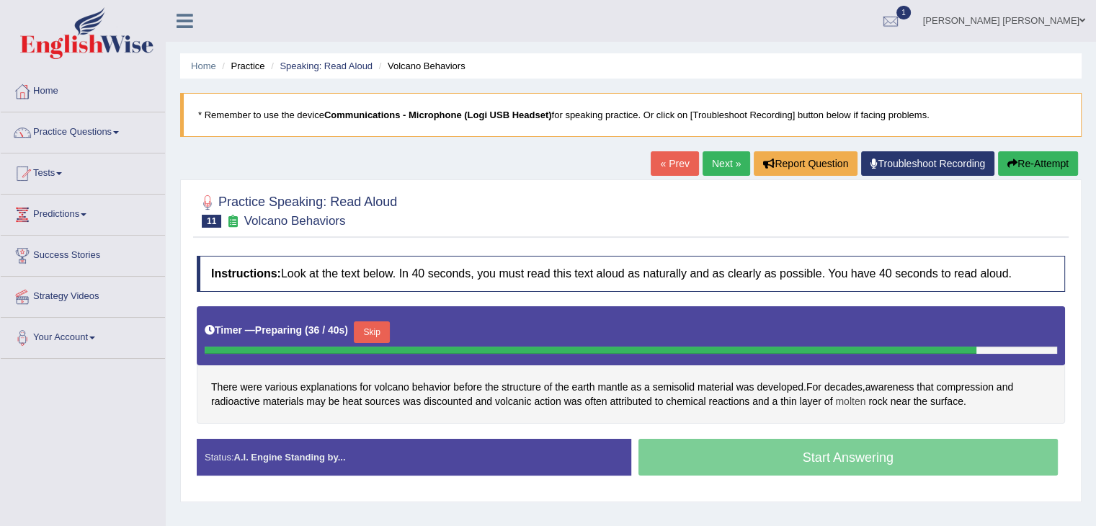
click at [843, 398] on span "molten" at bounding box center [850, 401] width 30 height 15
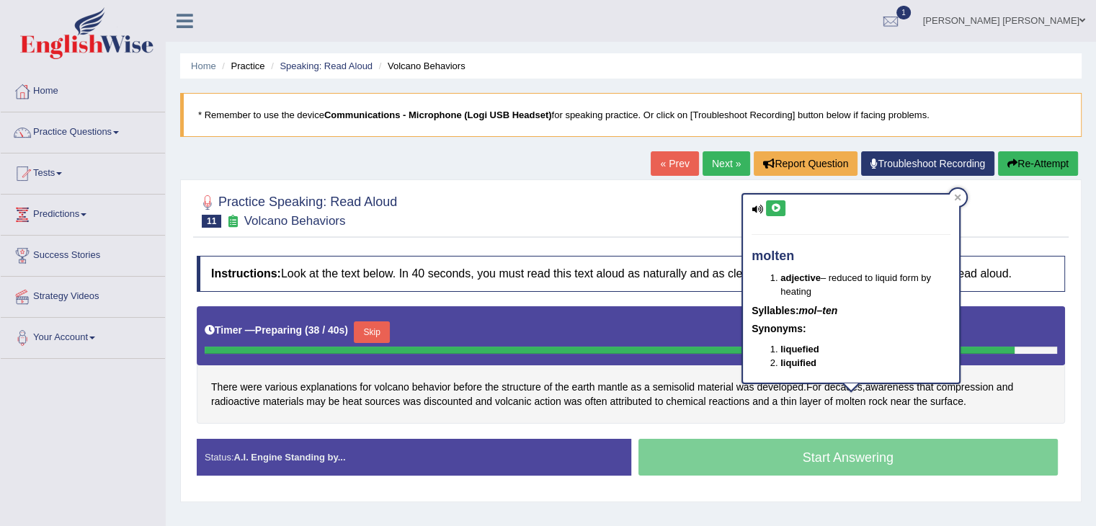
click at [778, 208] on icon at bounding box center [775, 208] width 11 height 9
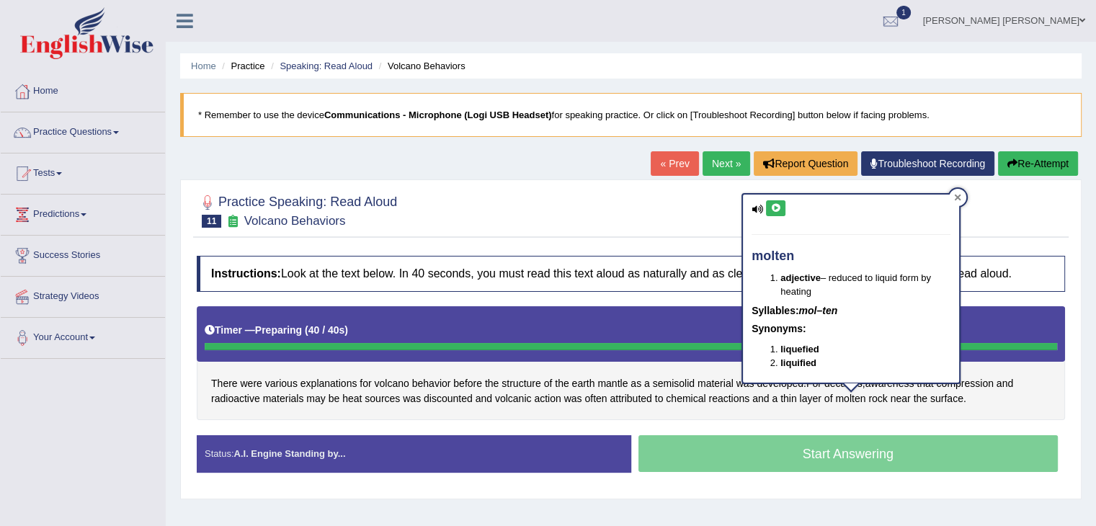
click at [958, 198] on icon at bounding box center [957, 197] width 6 height 6
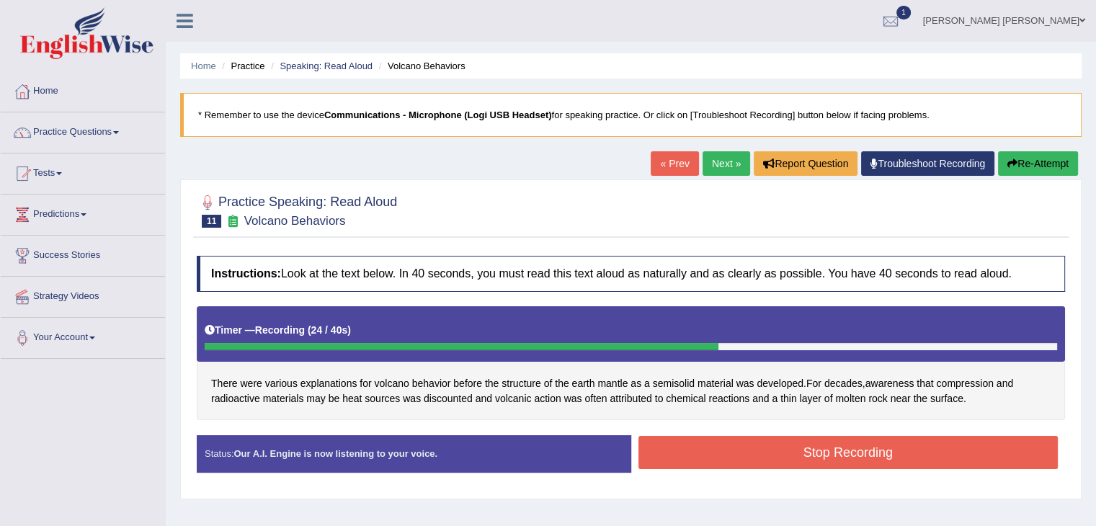
click at [784, 454] on button "Stop Recording" at bounding box center [848, 452] width 420 height 33
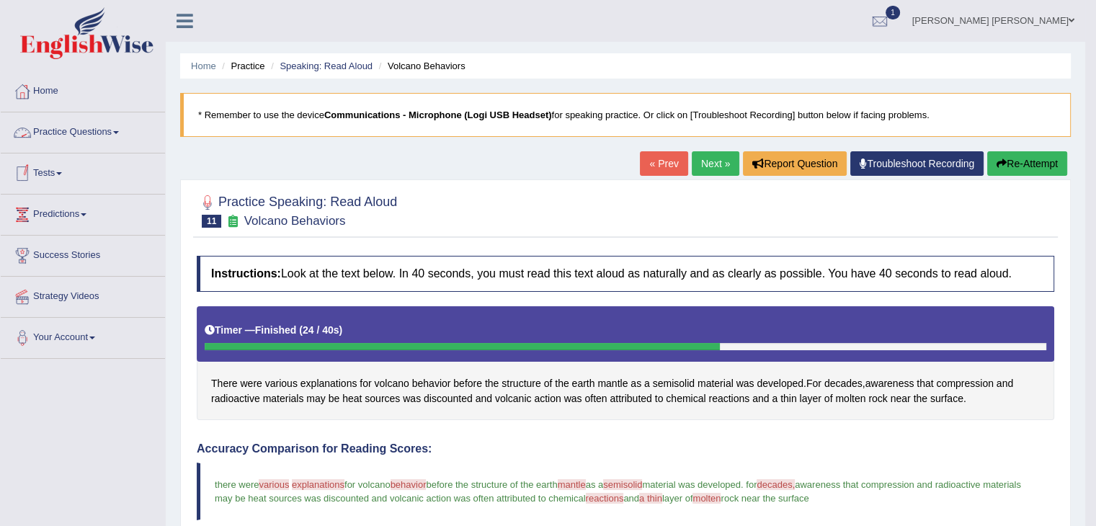
click at [57, 136] on link "Practice Questions" at bounding box center [83, 130] width 164 height 36
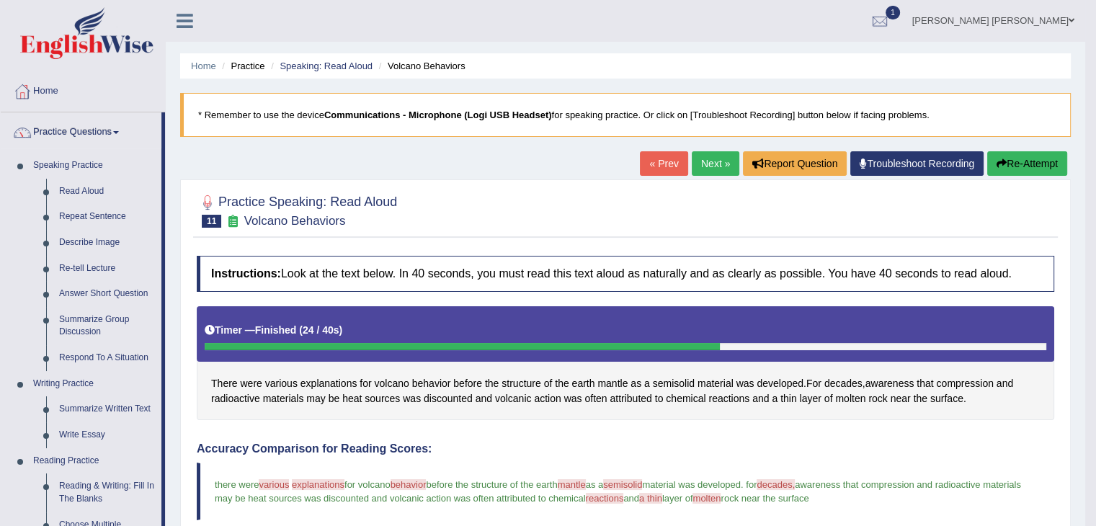
click at [716, 164] on link "Next »" at bounding box center [715, 163] width 48 height 24
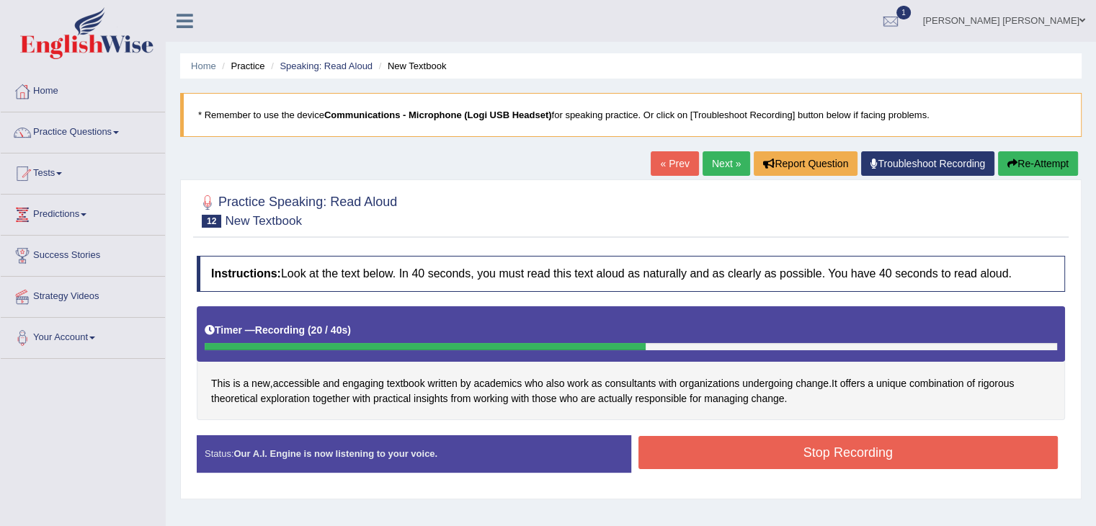
click at [770, 442] on button "Stop Recording" at bounding box center [848, 452] width 420 height 33
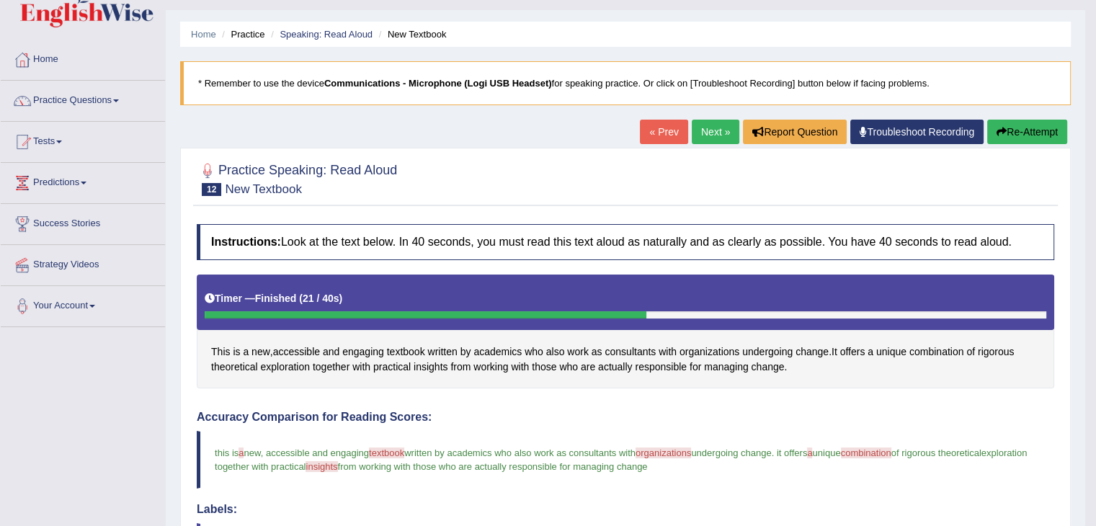
scroll to position [31, 0]
click at [709, 352] on span "organizations" at bounding box center [709, 352] width 60 height 15
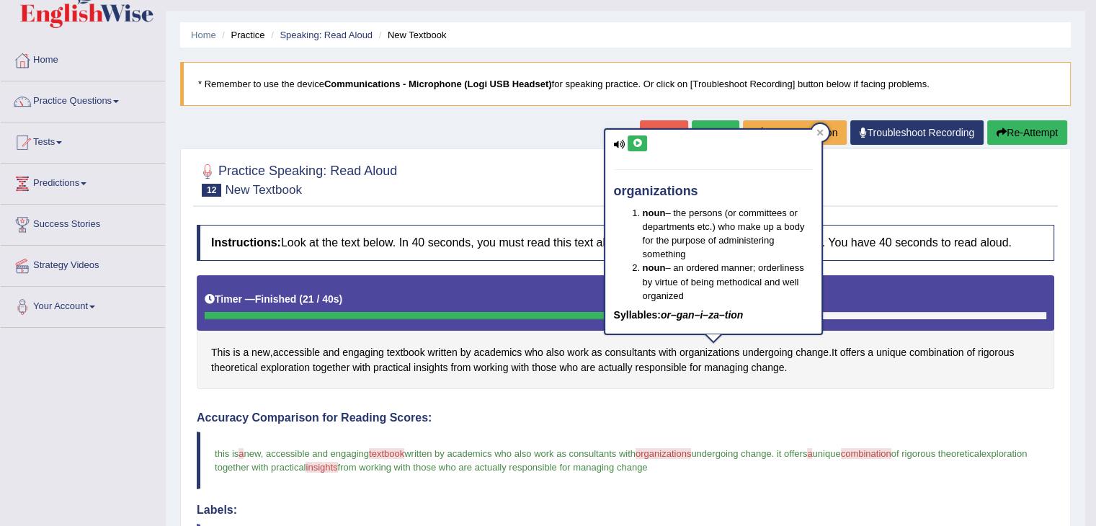
click at [642, 143] on icon at bounding box center [637, 143] width 11 height 9
click at [406, 349] on span "textbook" at bounding box center [406, 352] width 38 height 15
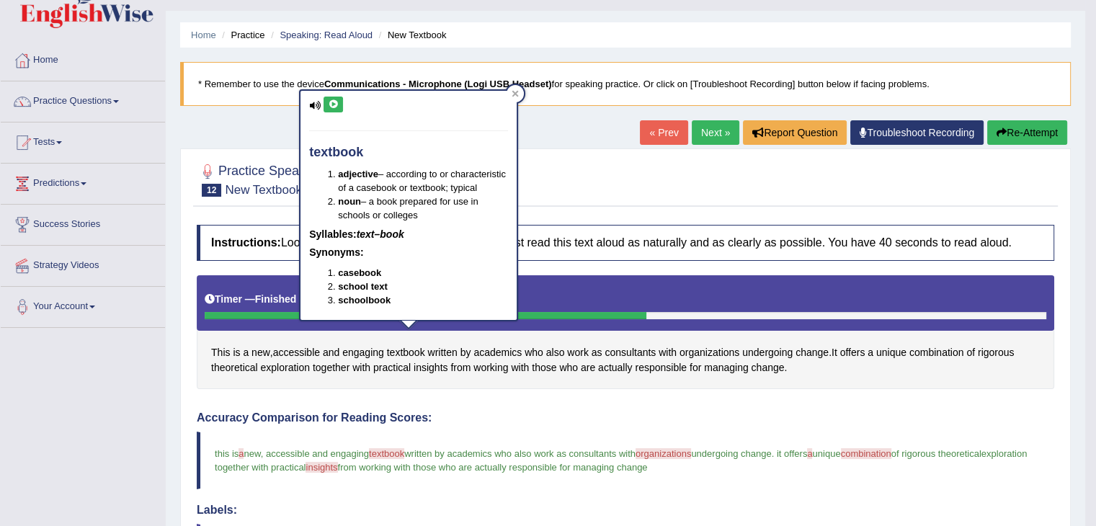
click at [333, 112] on div "textbook adjective – according to or characteristic of a casebook or textbook; …" at bounding box center [408, 205] width 216 height 229
click at [333, 107] on button at bounding box center [332, 105] width 19 height 16
click at [333, 105] on icon at bounding box center [333, 104] width 11 height 9
click at [437, 367] on span "insights" at bounding box center [430, 367] width 34 height 15
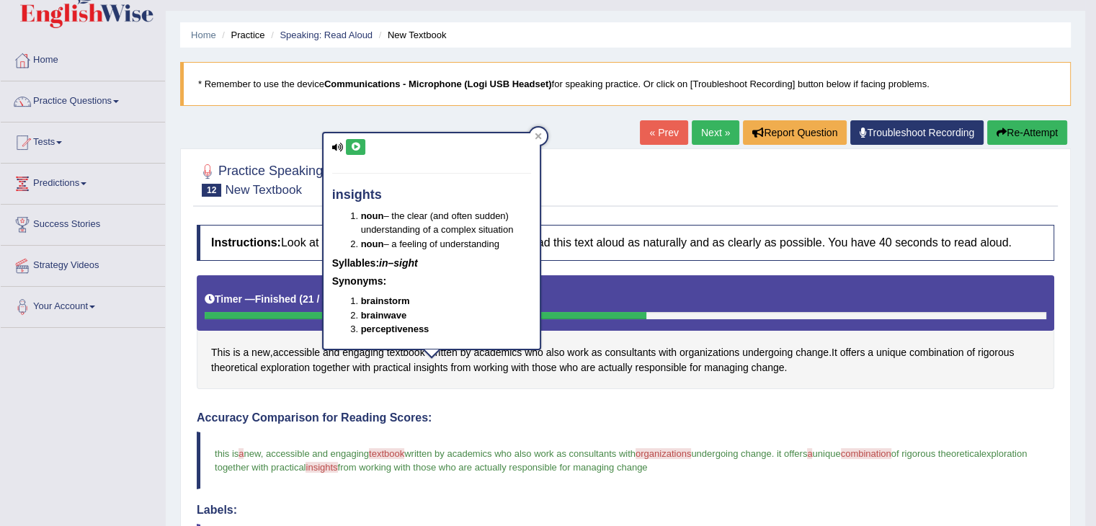
click at [354, 139] on button at bounding box center [355, 147] width 19 height 16
click at [949, 346] on span "combination" at bounding box center [936, 352] width 55 height 15
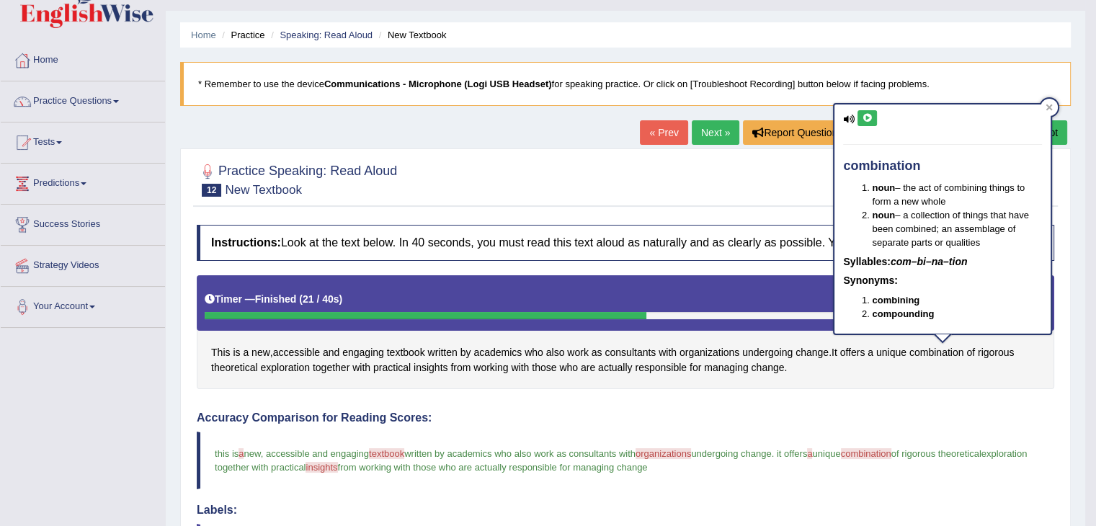
click at [864, 120] on icon at bounding box center [866, 118] width 11 height 9
click at [242, 354] on div "This is a new , accessible and engaging textbook written by academics who also …" at bounding box center [625, 332] width 857 height 115
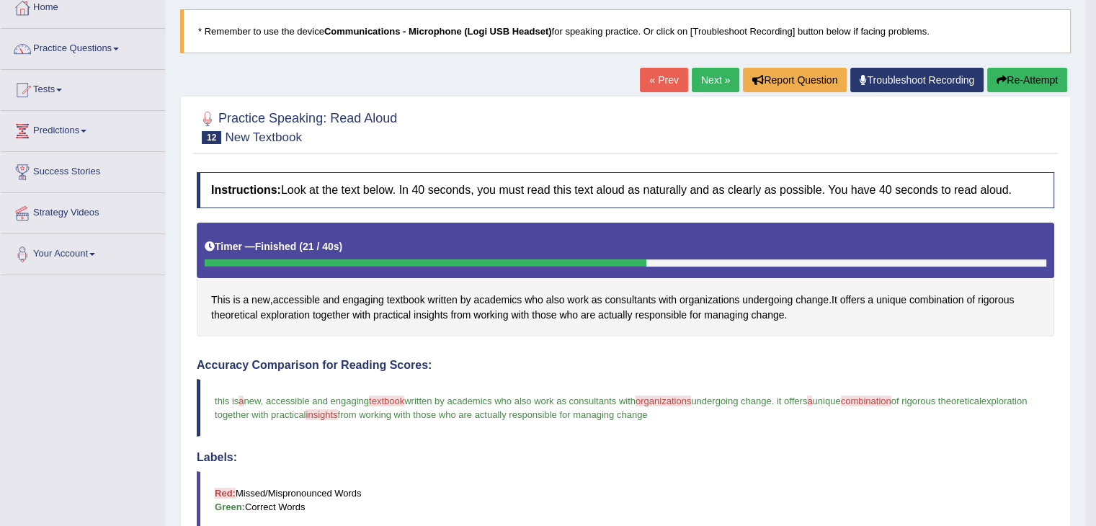
scroll to position [84, 0]
click at [1019, 90] on button "Re-Attempt" at bounding box center [1027, 80] width 80 height 24
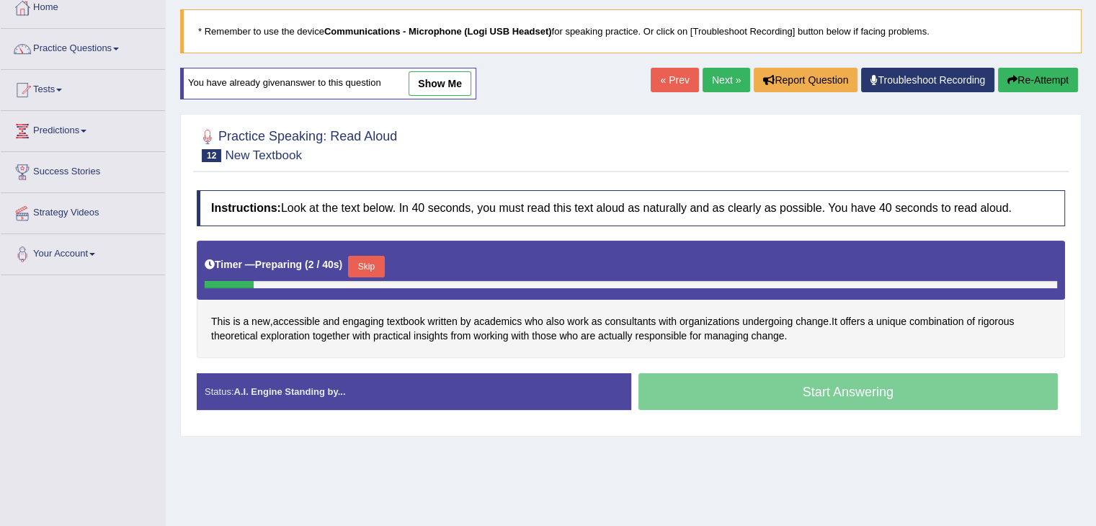
click at [371, 263] on button "Skip" at bounding box center [366, 267] width 36 height 22
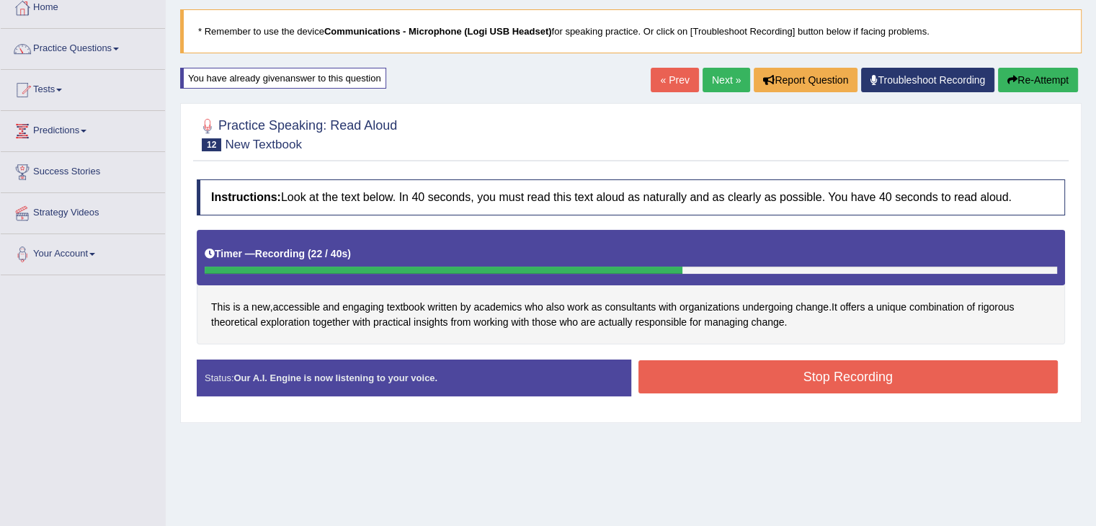
click at [762, 380] on button "Stop Recording" at bounding box center [848, 376] width 420 height 33
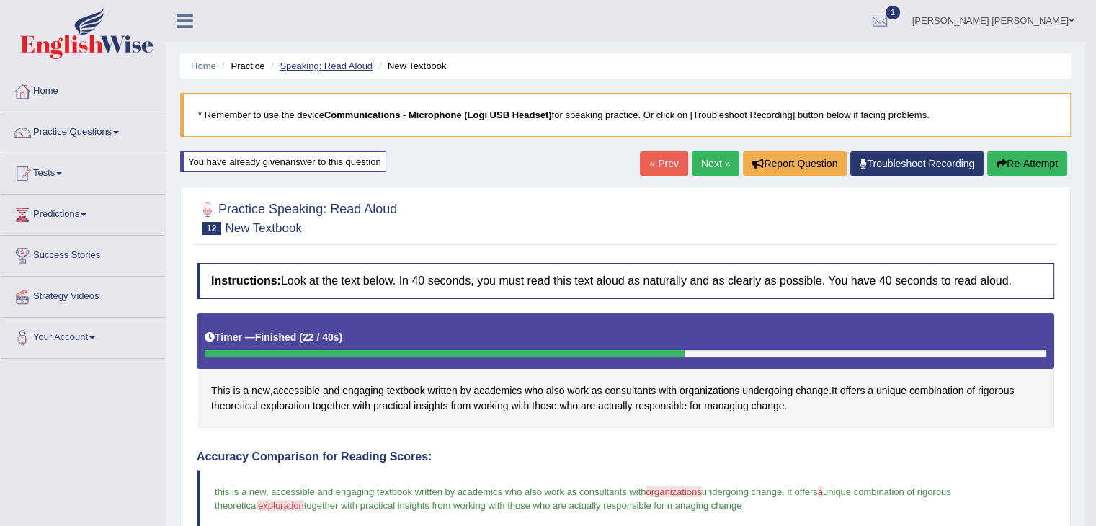
click at [311, 69] on link "Speaking: Read Aloud" at bounding box center [325, 66] width 93 height 11
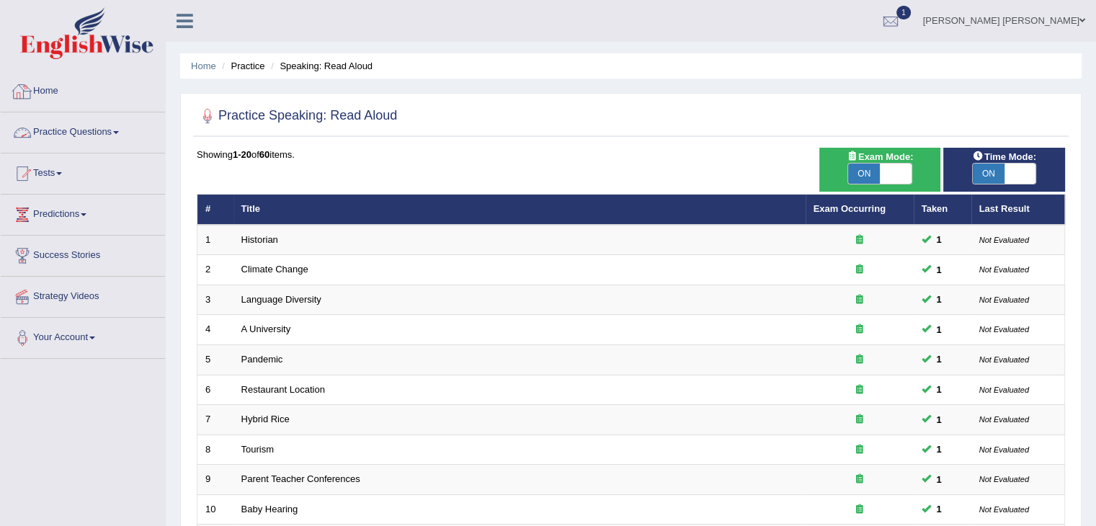
click at [87, 133] on link "Practice Questions" at bounding box center [83, 130] width 164 height 36
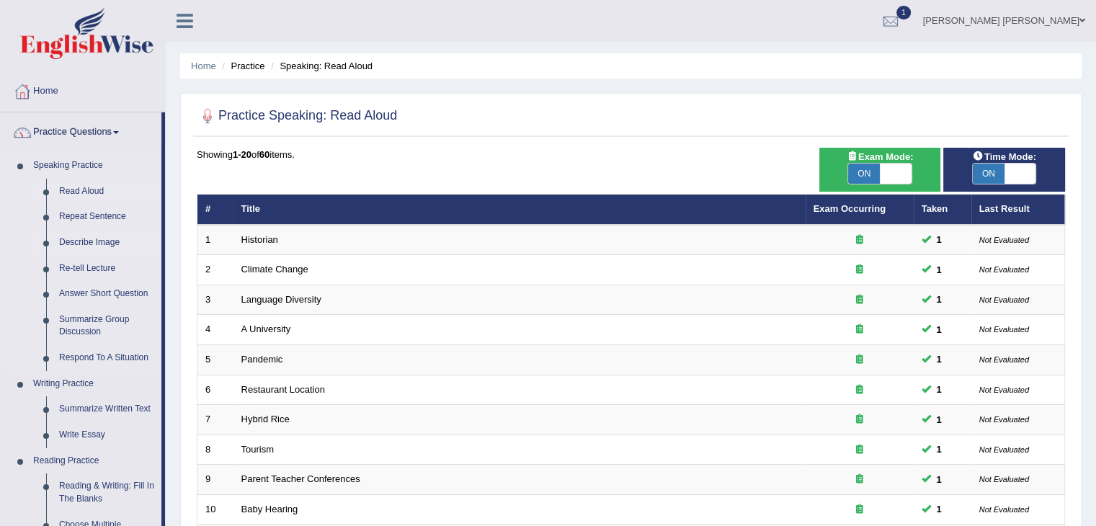
click at [76, 238] on link "Describe Image" at bounding box center [107, 243] width 109 height 26
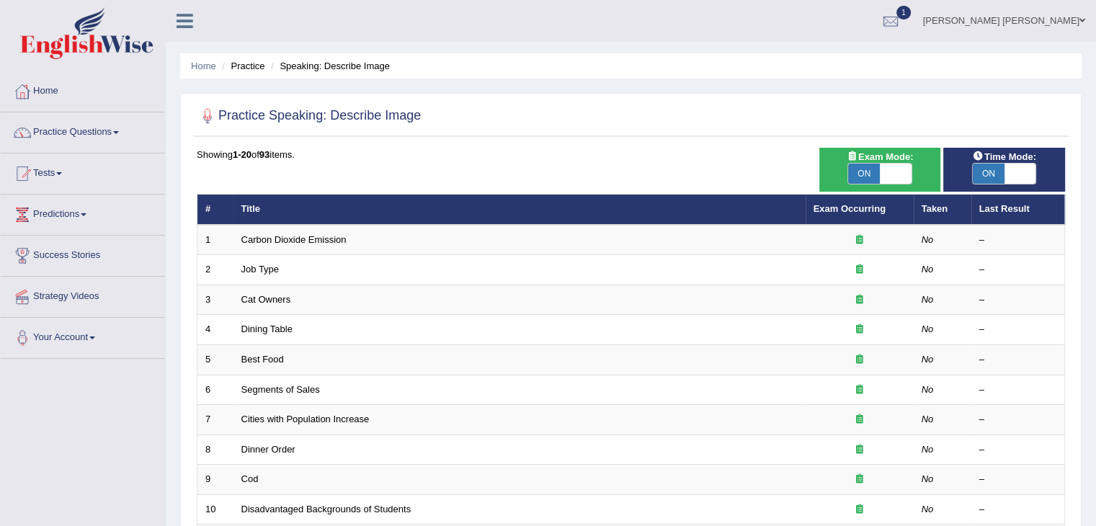
click at [870, 172] on span "ON" at bounding box center [864, 174] width 32 height 20
checkbox input "false"
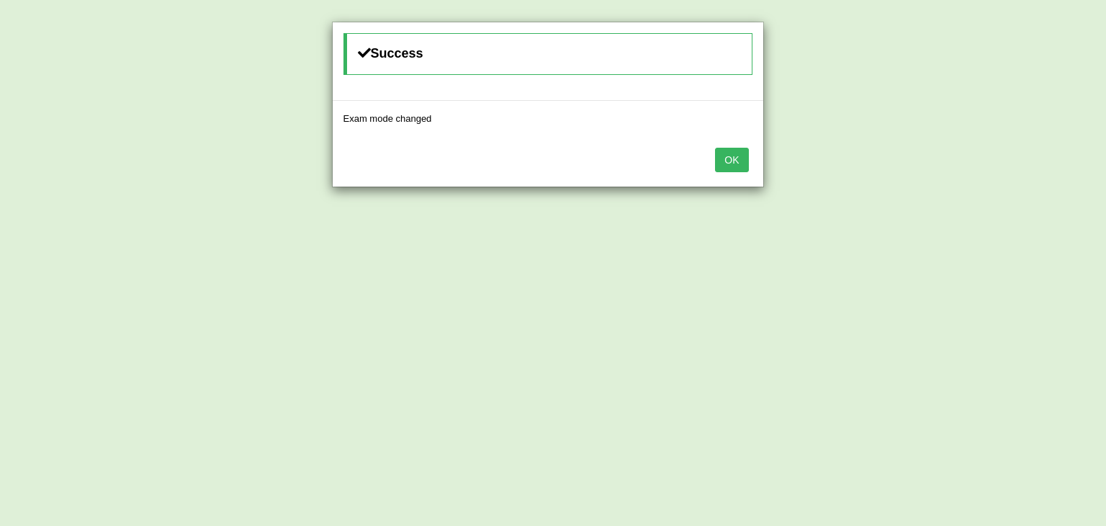
click at [729, 159] on button "OK" at bounding box center [731, 160] width 33 height 24
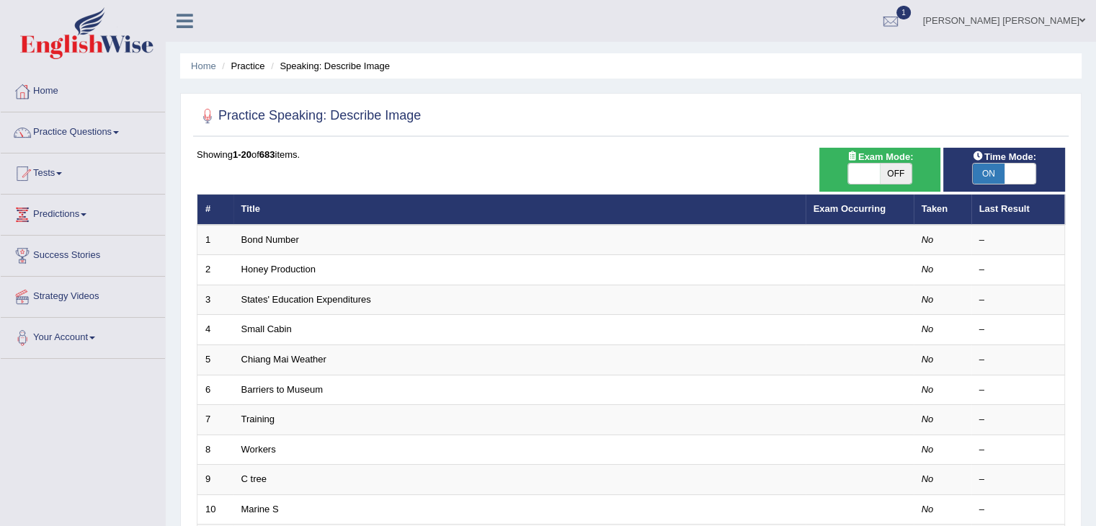
click at [990, 176] on span "ON" at bounding box center [988, 174] width 32 height 20
checkbox input "false"
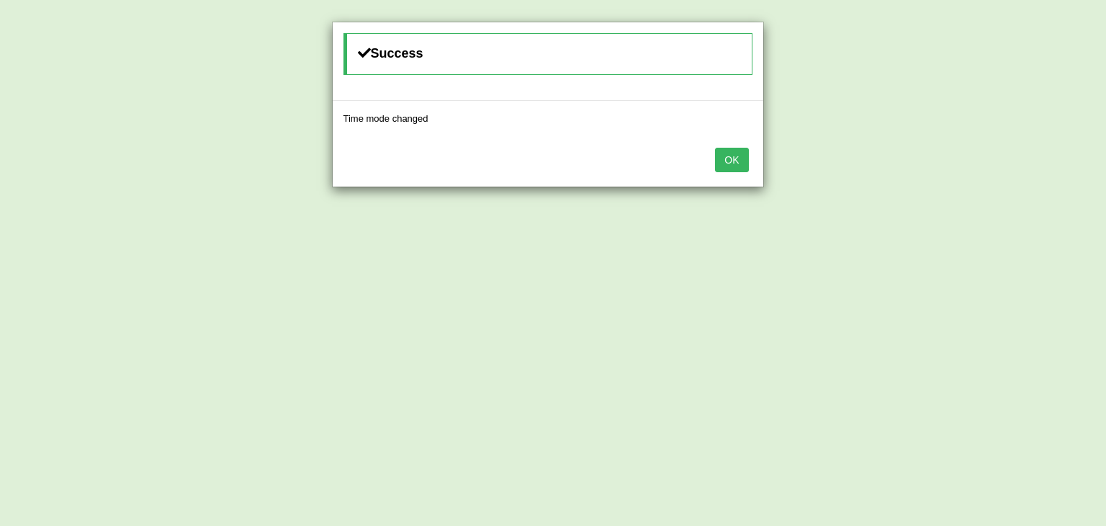
click at [738, 156] on button "OK" at bounding box center [731, 160] width 33 height 24
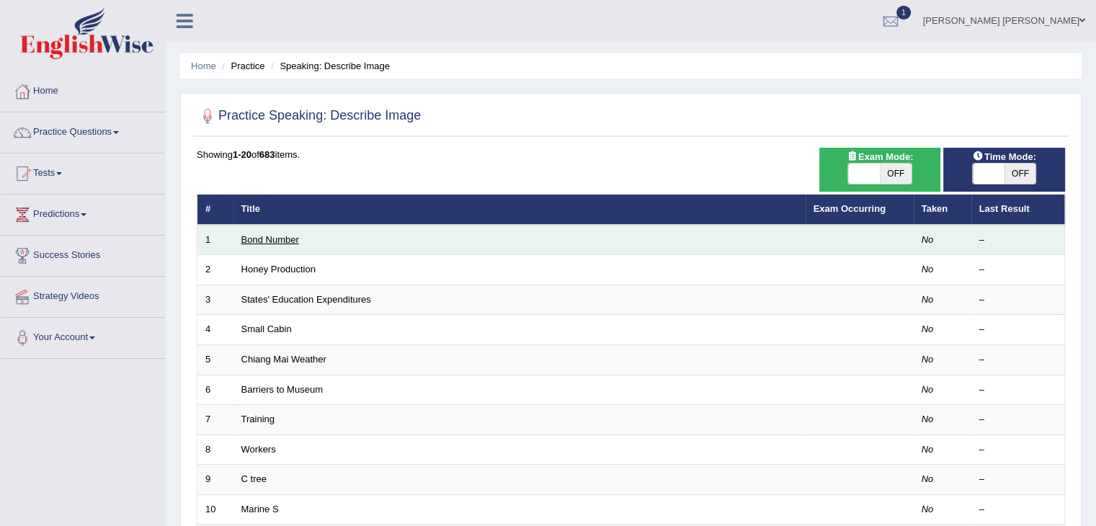
click at [257, 237] on link "Bond Number" at bounding box center [270, 239] width 58 height 11
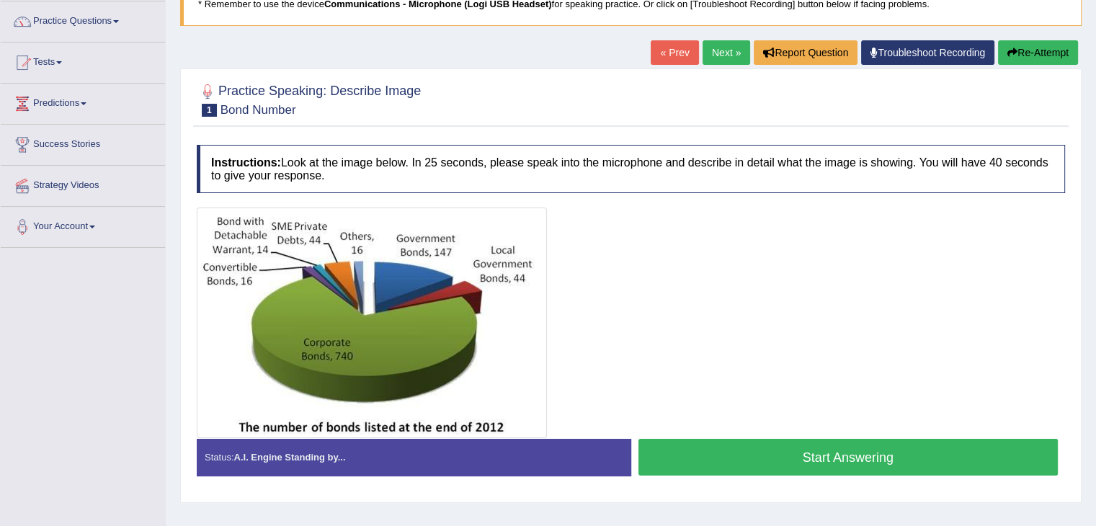
scroll to position [112, 0]
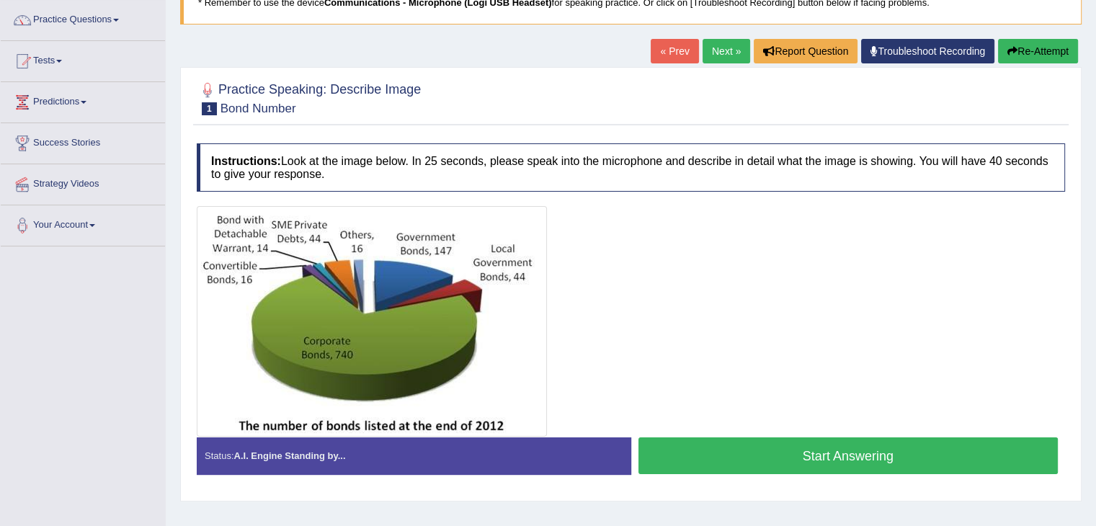
click at [737, 451] on button "Start Answering" at bounding box center [848, 455] width 420 height 37
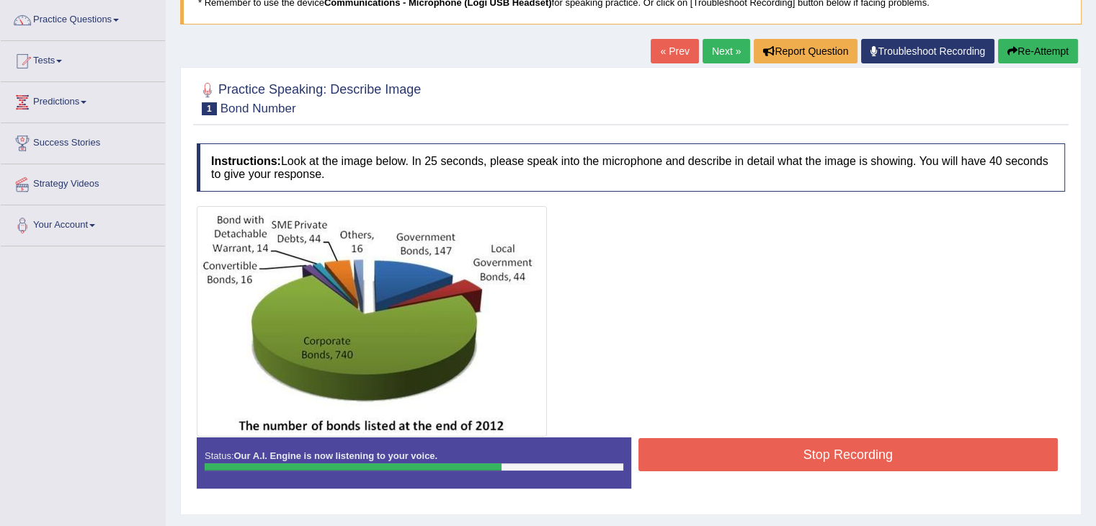
click at [737, 451] on button "Stop Recording" at bounding box center [848, 454] width 420 height 33
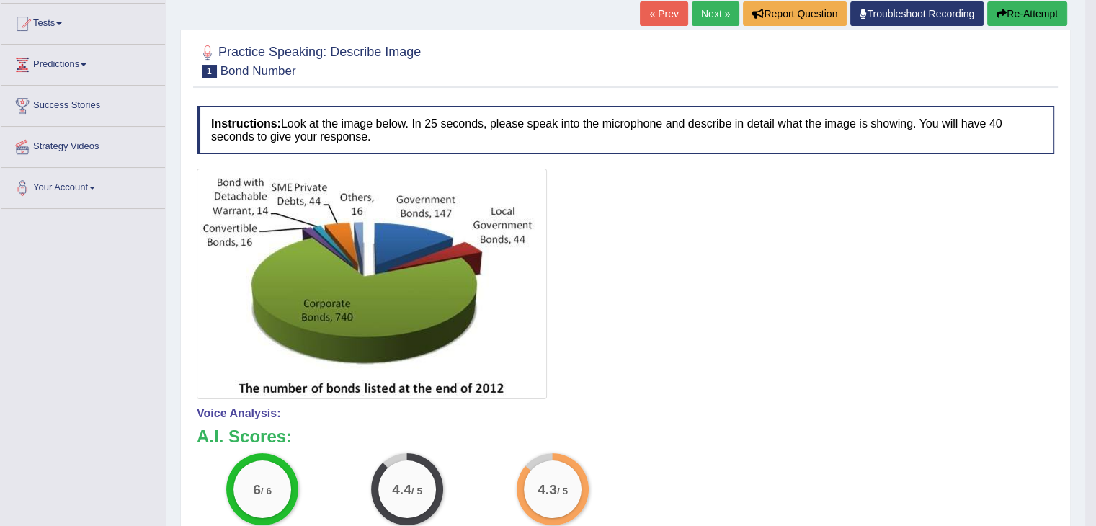
scroll to position [147, 0]
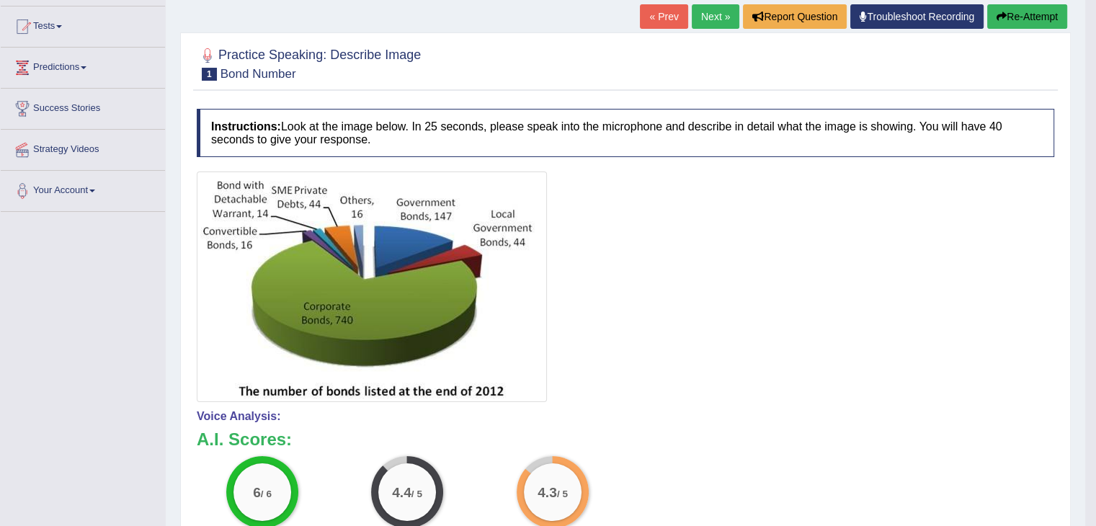
click at [585, 317] on div at bounding box center [625, 286] width 857 height 230
